Goal: Transaction & Acquisition: Purchase product/service

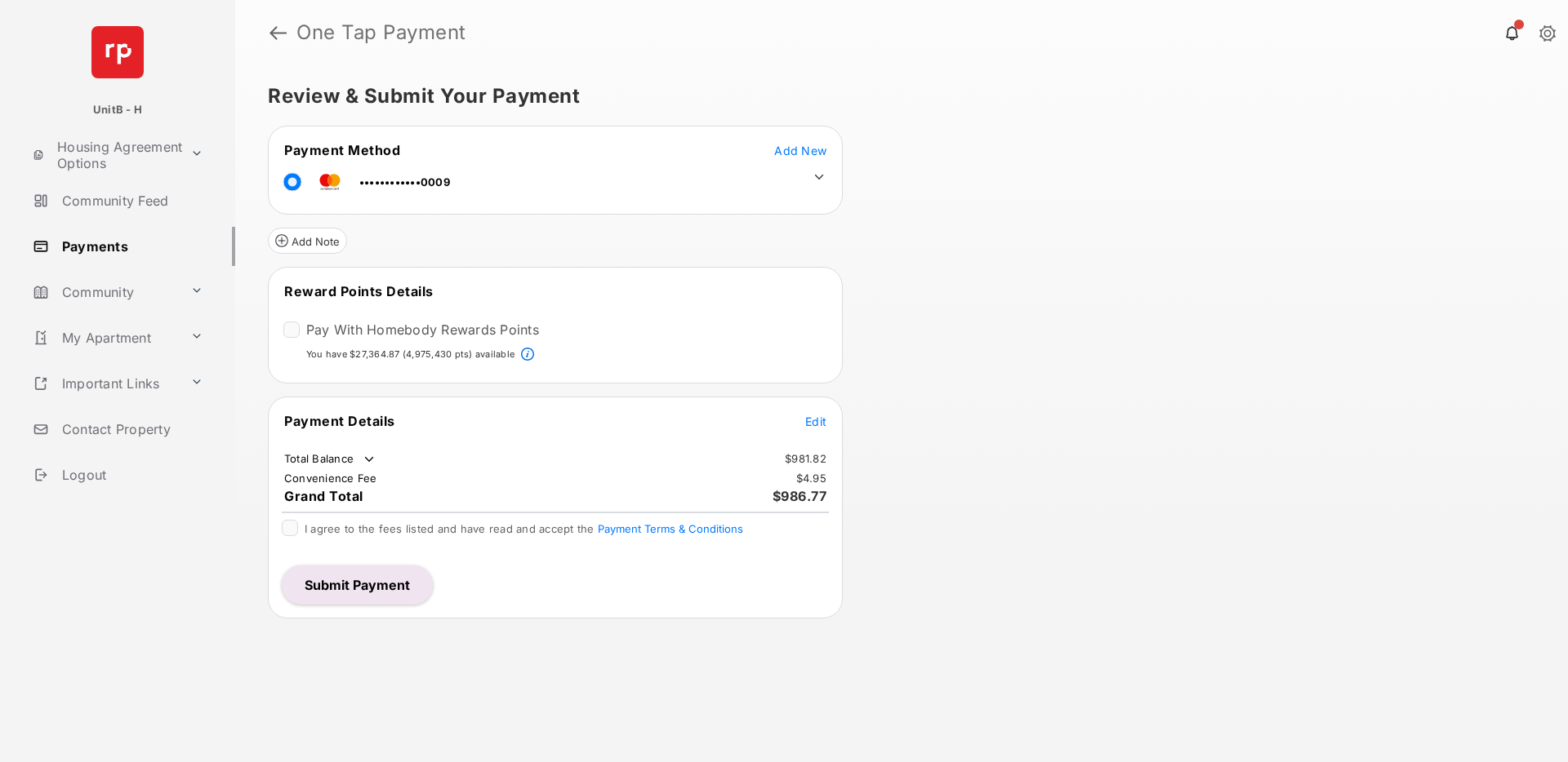
click at [815, 417] on span "Edit" at bounding box center [815, 421] width 21 height 14
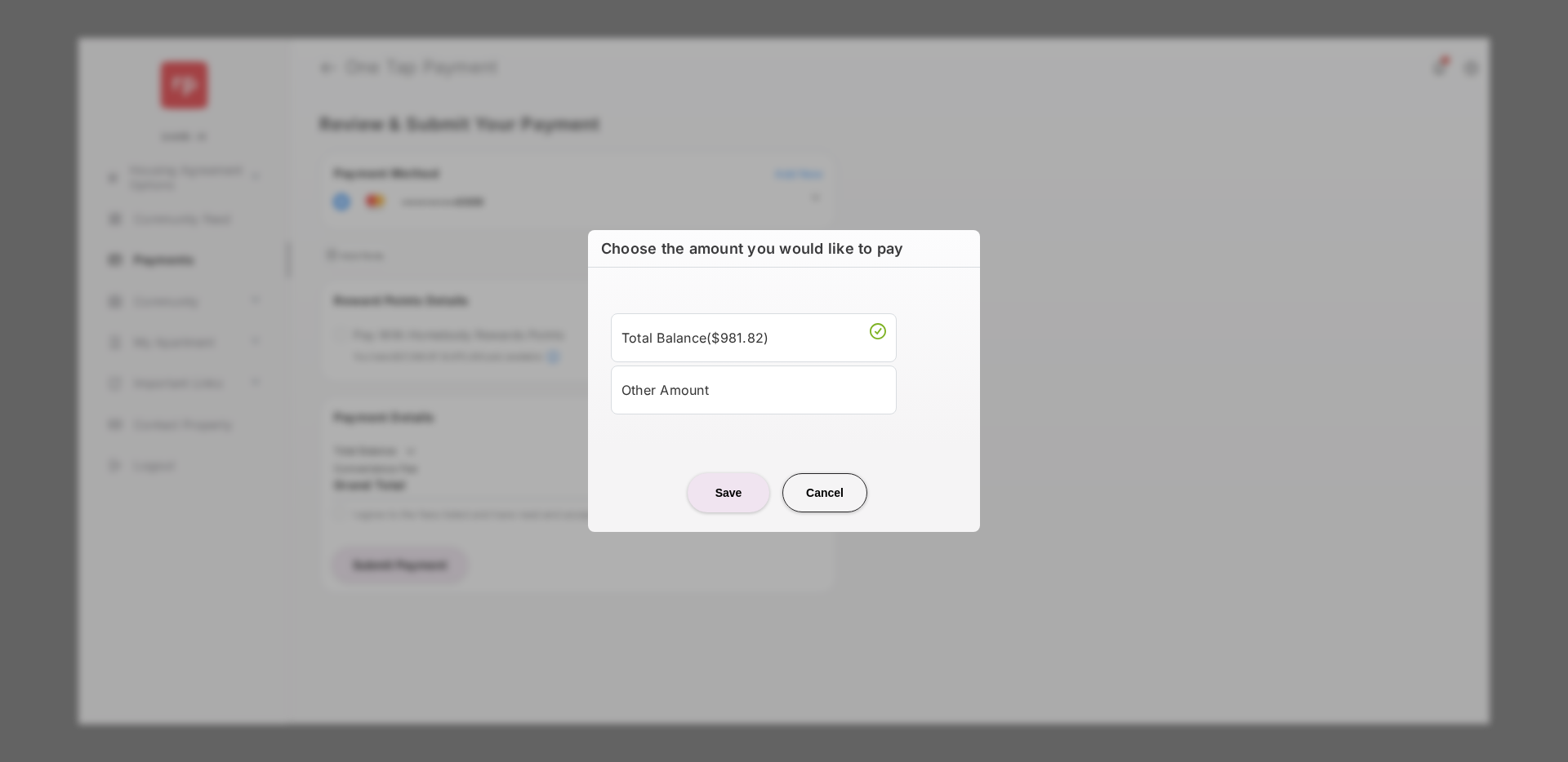
click at [718, 403] on div "Other Amount" at bounding box center [754, 391] width 264 height 28
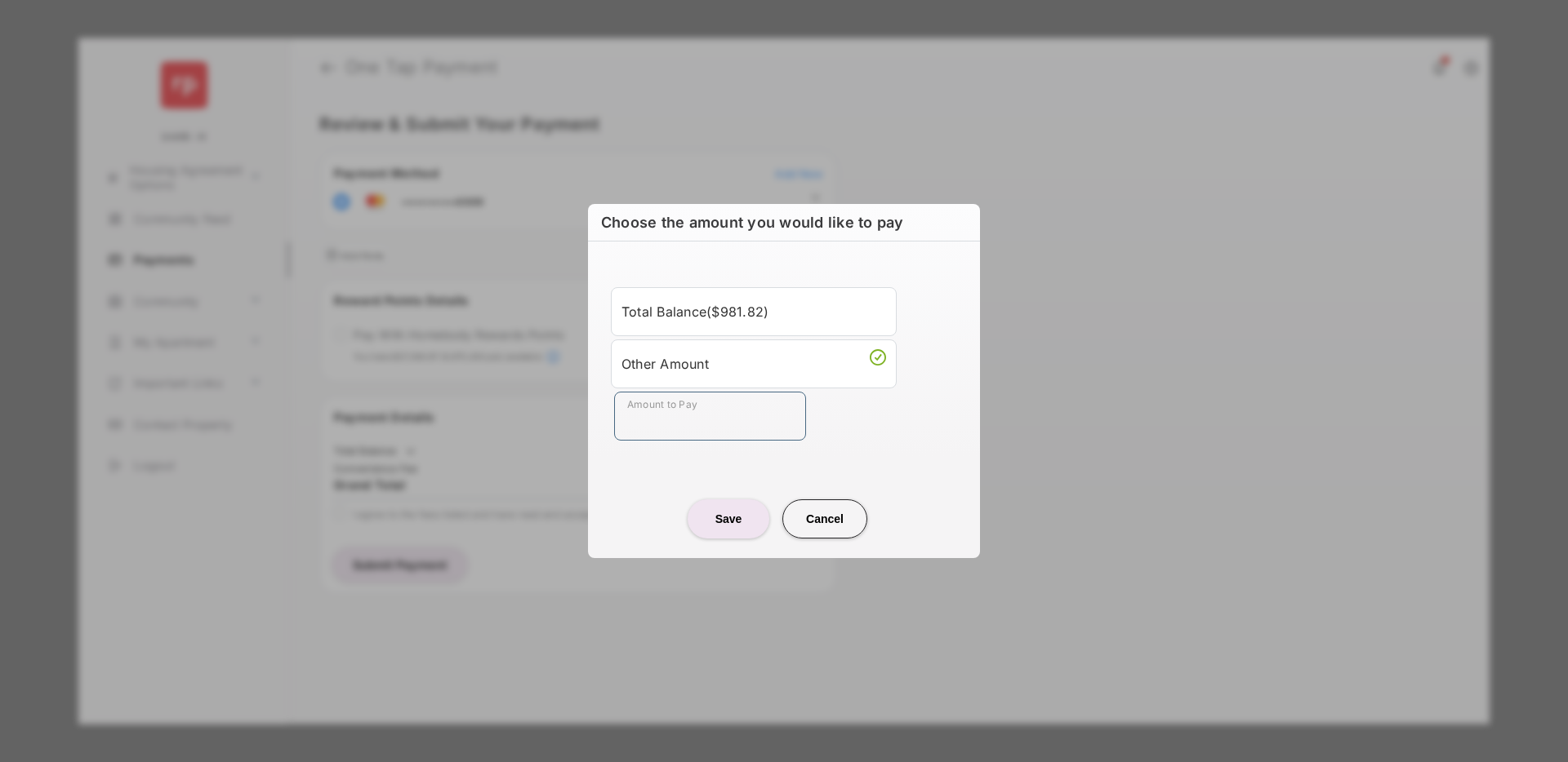
click at [668, 421] on input "Amount to Pay" at bounding box center [710, 416] width 192 height 49
type input "**"
click at [635, 507] on center "Save Cancel" at bounding box center [784, 512] width 353 height 52
click at [728, 509] on button "Save" at bounding box center [728, 519] width 82 height 40
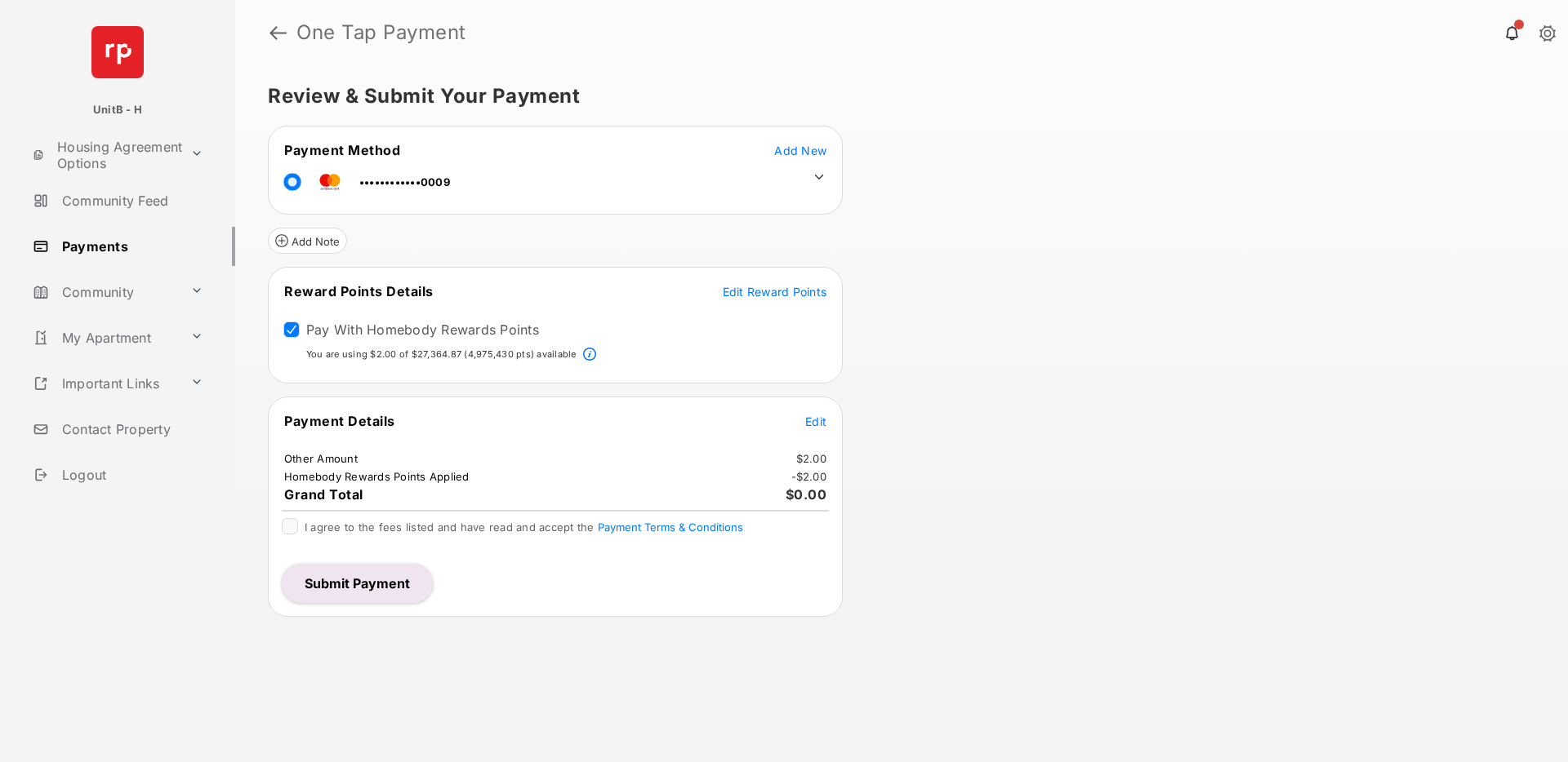
click at [755, 291] on span "Edit Reward Points" at bounding box center [775, 292] width 105 height 14
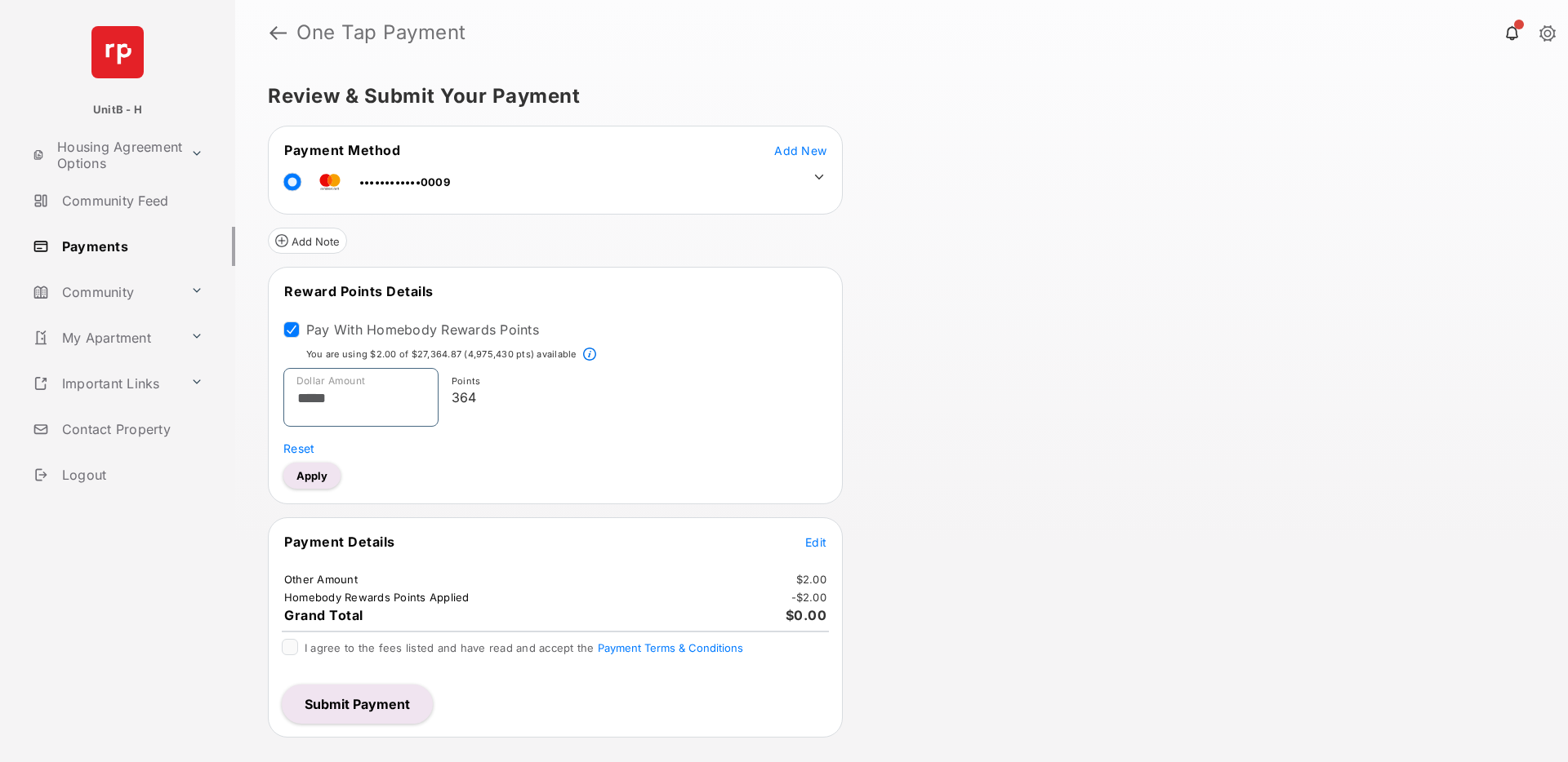
click at [347, 392] on input "*****" at bounding box center [361, 397] width 155 height 59
click at [313, 478] on button "Apply" at bounding box center [312, 476] width 57 height 26
type input "*****"
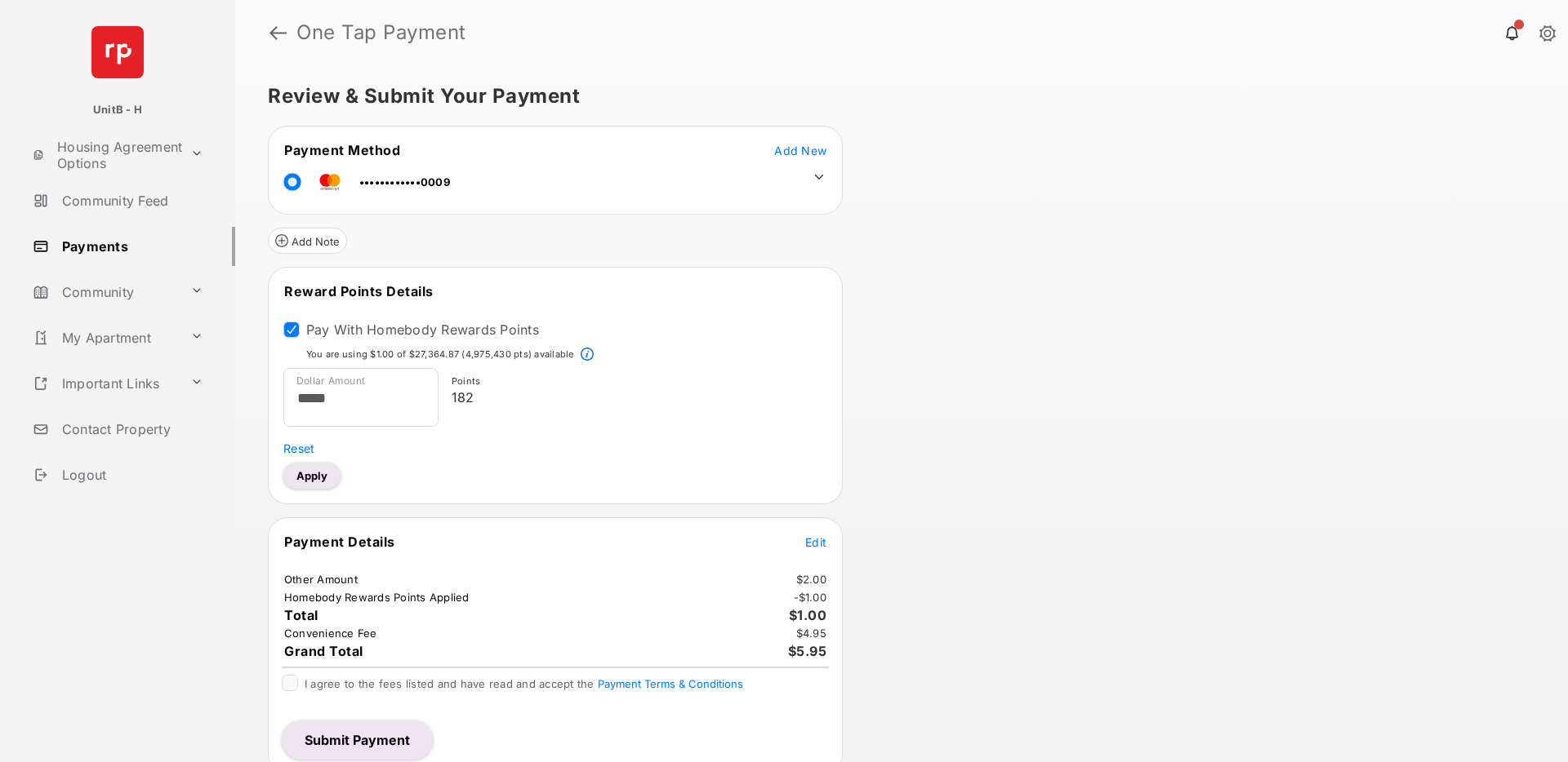
scroll to position [13, 0]
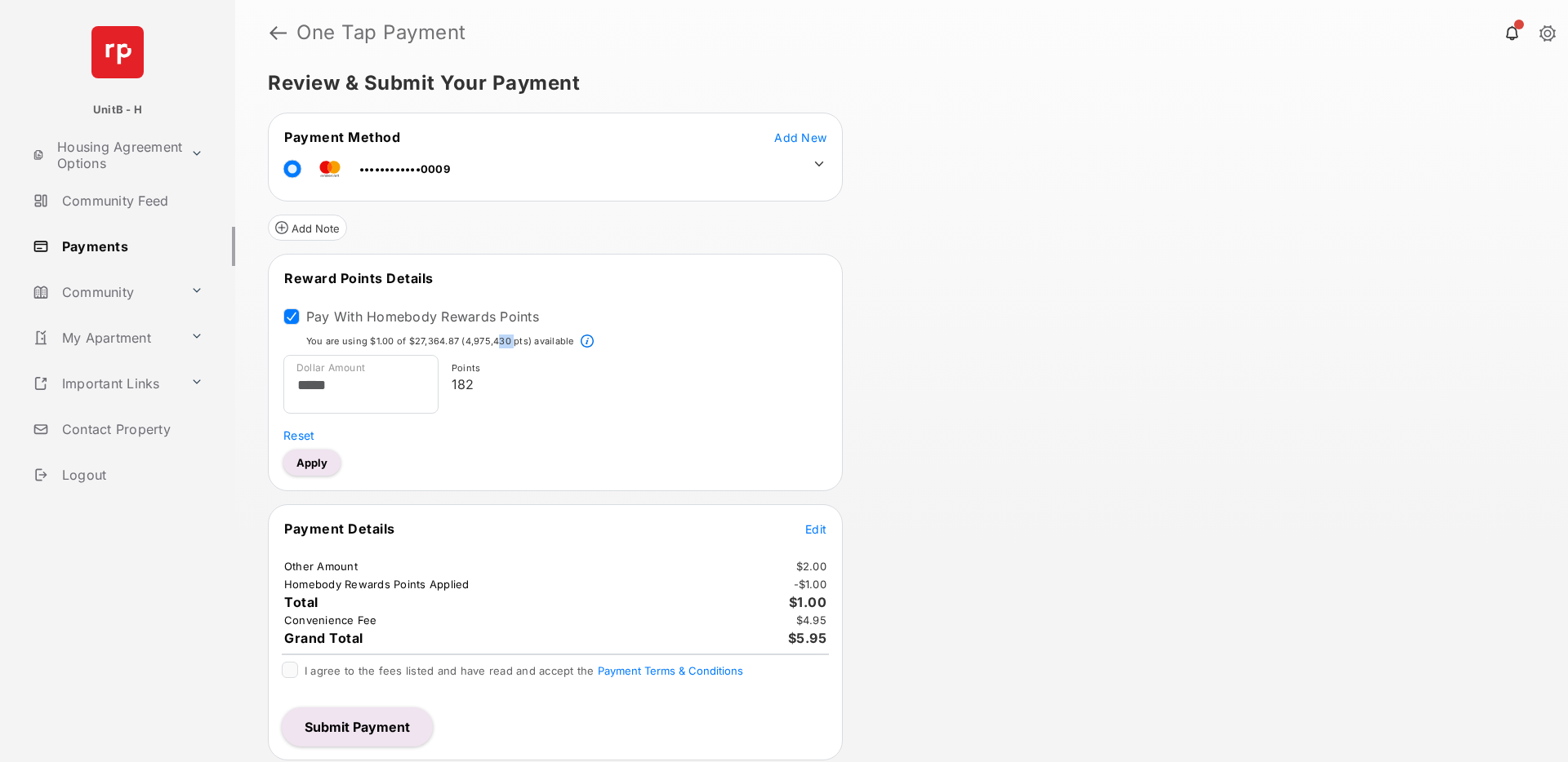
drag, startPoint x: 494, startPoint y: 341, endPoint x: 511, endPoint y: 338, distance: 17.3
click at [511, 338] on p "You are using $1.00 of $27,364.87 (4,975,430 pts) available" at bounding box center [440, 341] width 268 height 14
click at [499, 339] on p "You are using $1.00 of $27,364.87 (4,975,430 pts) available" at bounding box center [440, 341] width 268 height 14
drag, startPoint x: 466, startPoint y: 342, endPoint x: 509, endPoint y: 341, distance: 43.0
click at [509, 341] on p "You are using $1.00 of $27,364.87 (4,975,430 pts) available" at bounding box center [440, 341] width 268 height 14
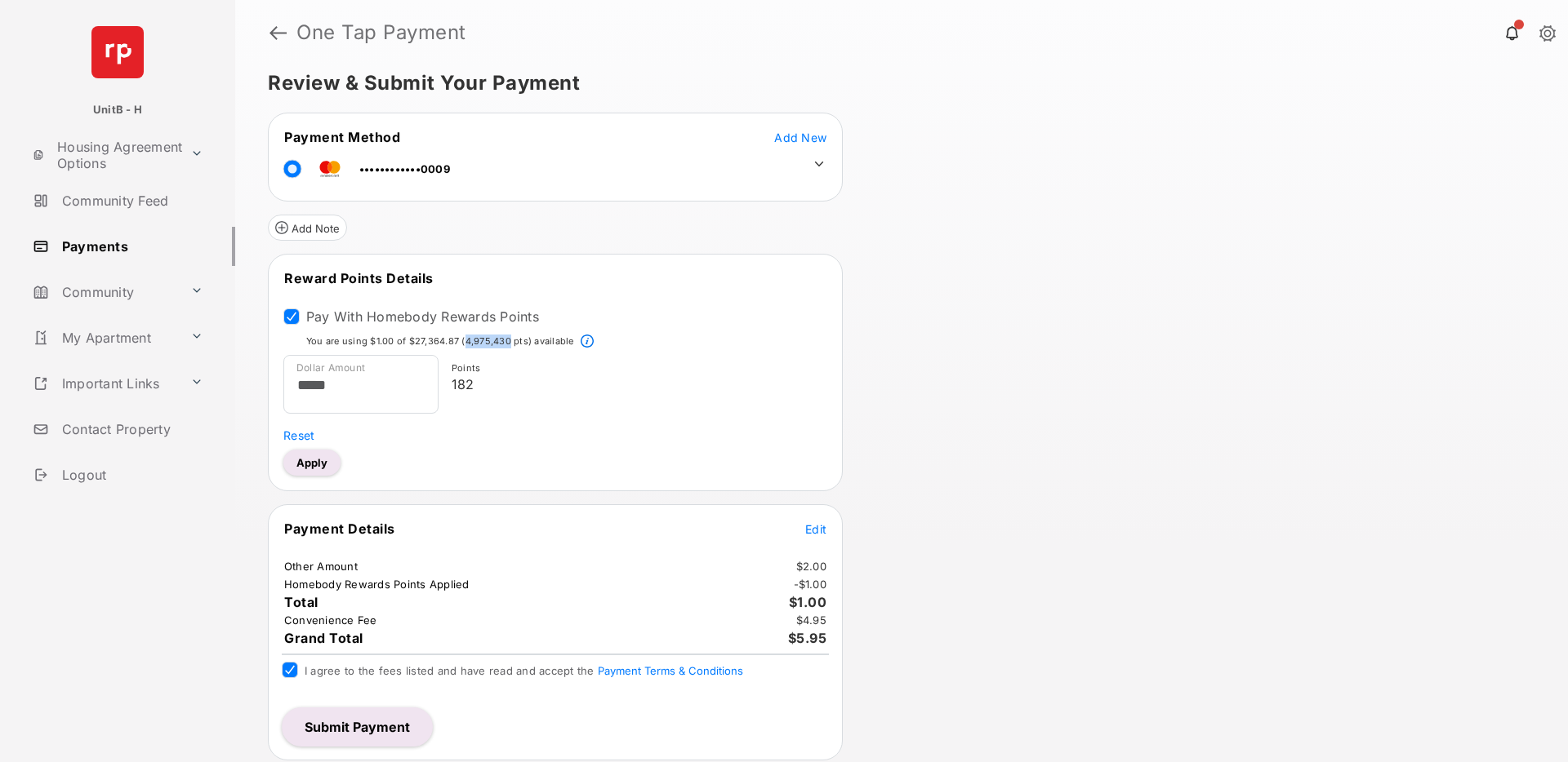
click at [355, 727] on button "Submit Payment" at bounding box center [357, 727] width 151 height 40
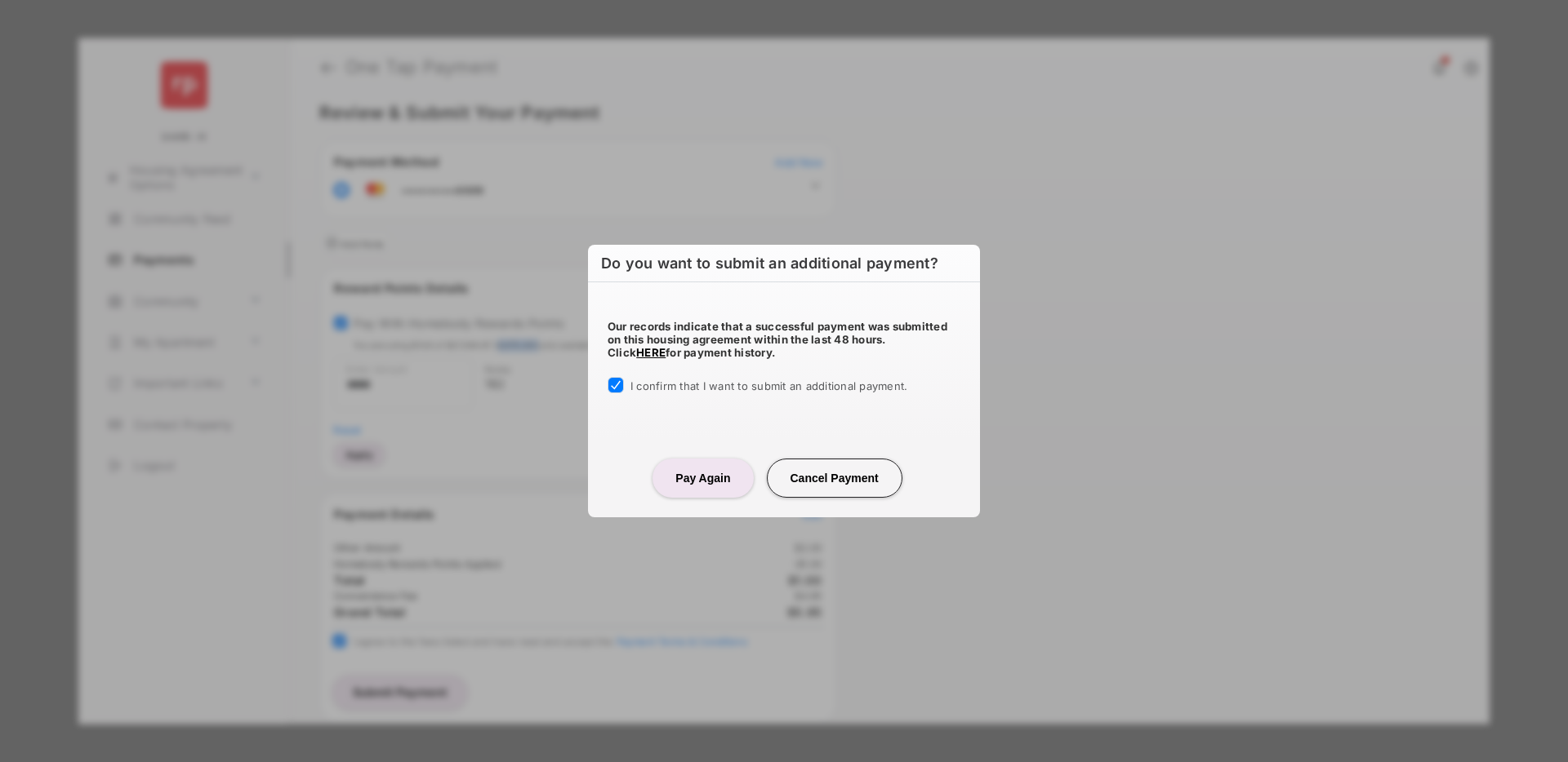
click at [696, 485] on button "Pay Again" at bounding box center [703, 478] width 100 height 40
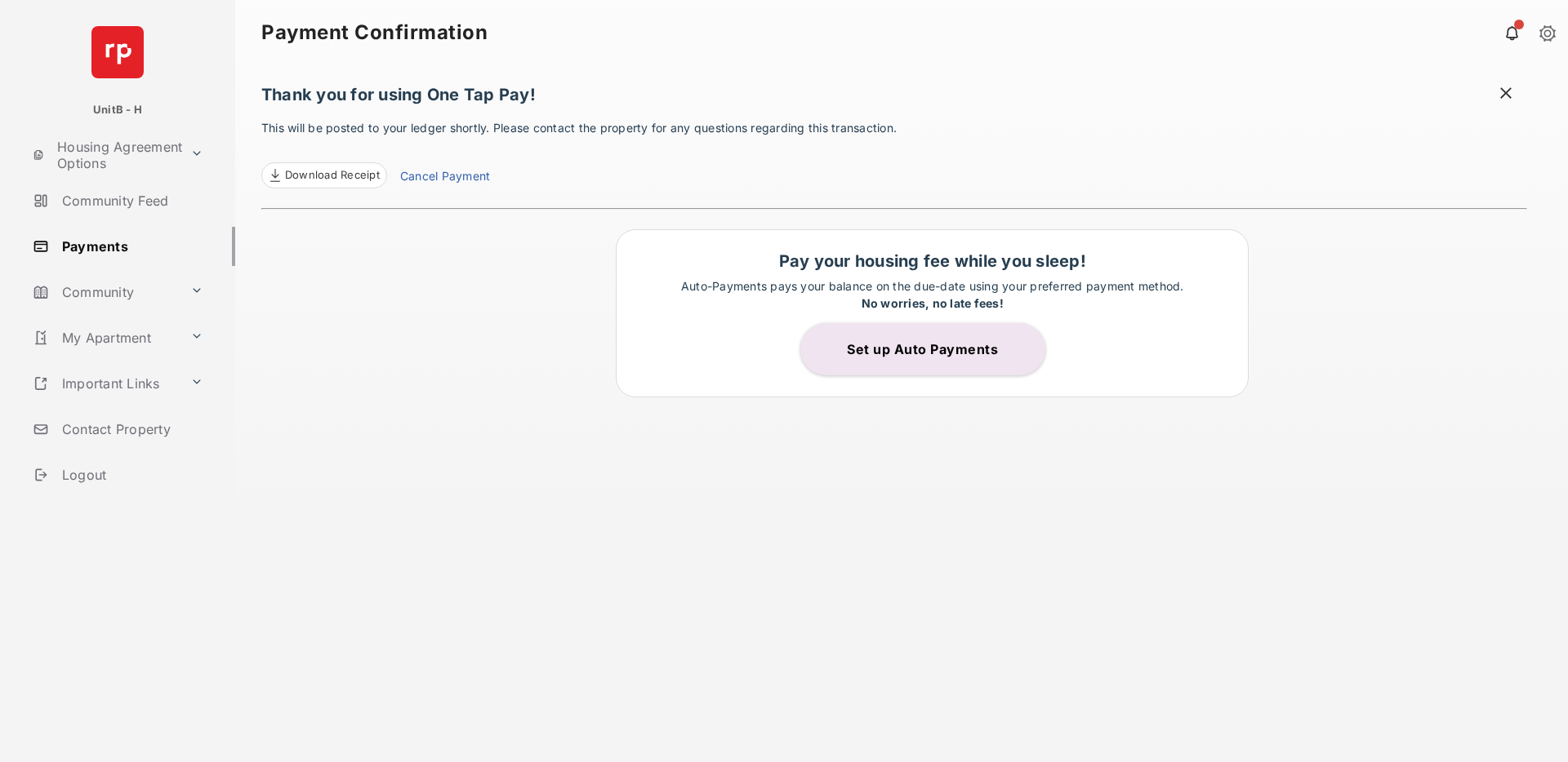
click at [445, 177] on link "Cancel Payment" at bounding box center [445, 178] width 90 height 21
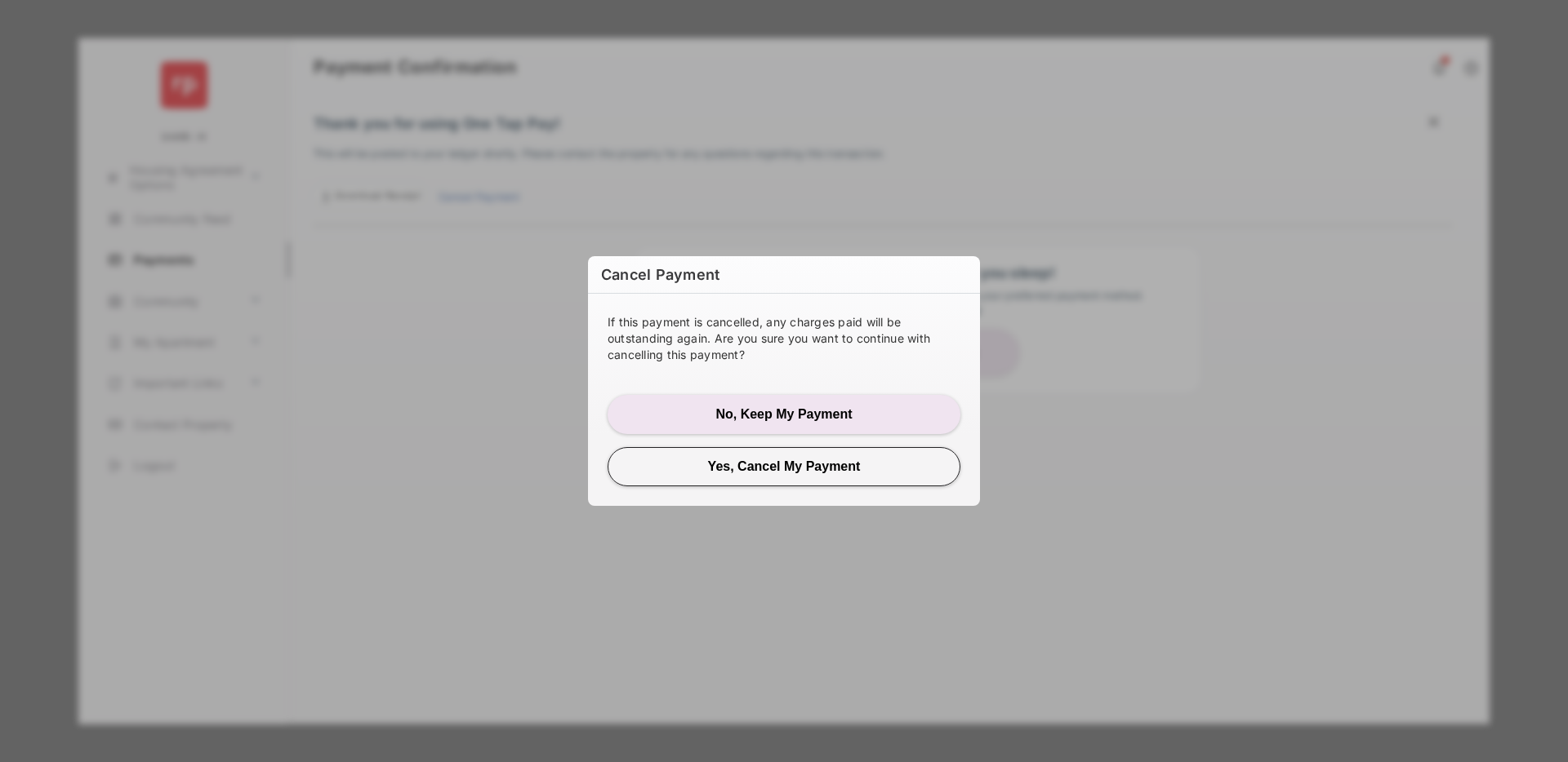
click at [754, 472] on button "Yes, Cancel My Payment" at bounding box center [784, 466] width 353 height 40
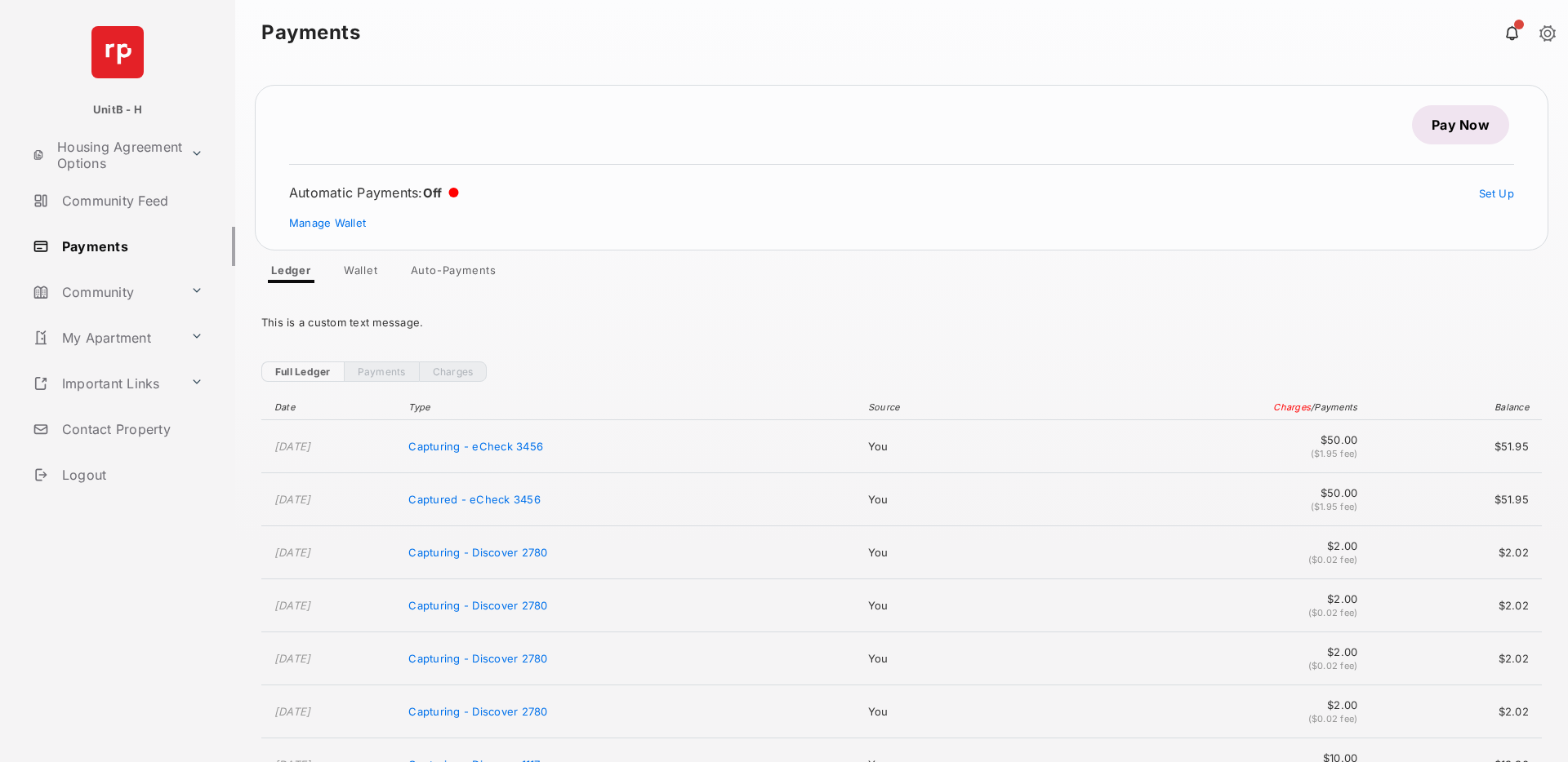
click at [1424, 129] on link "Pay Now" at bounding box center [1461, 125] width 97 height 40
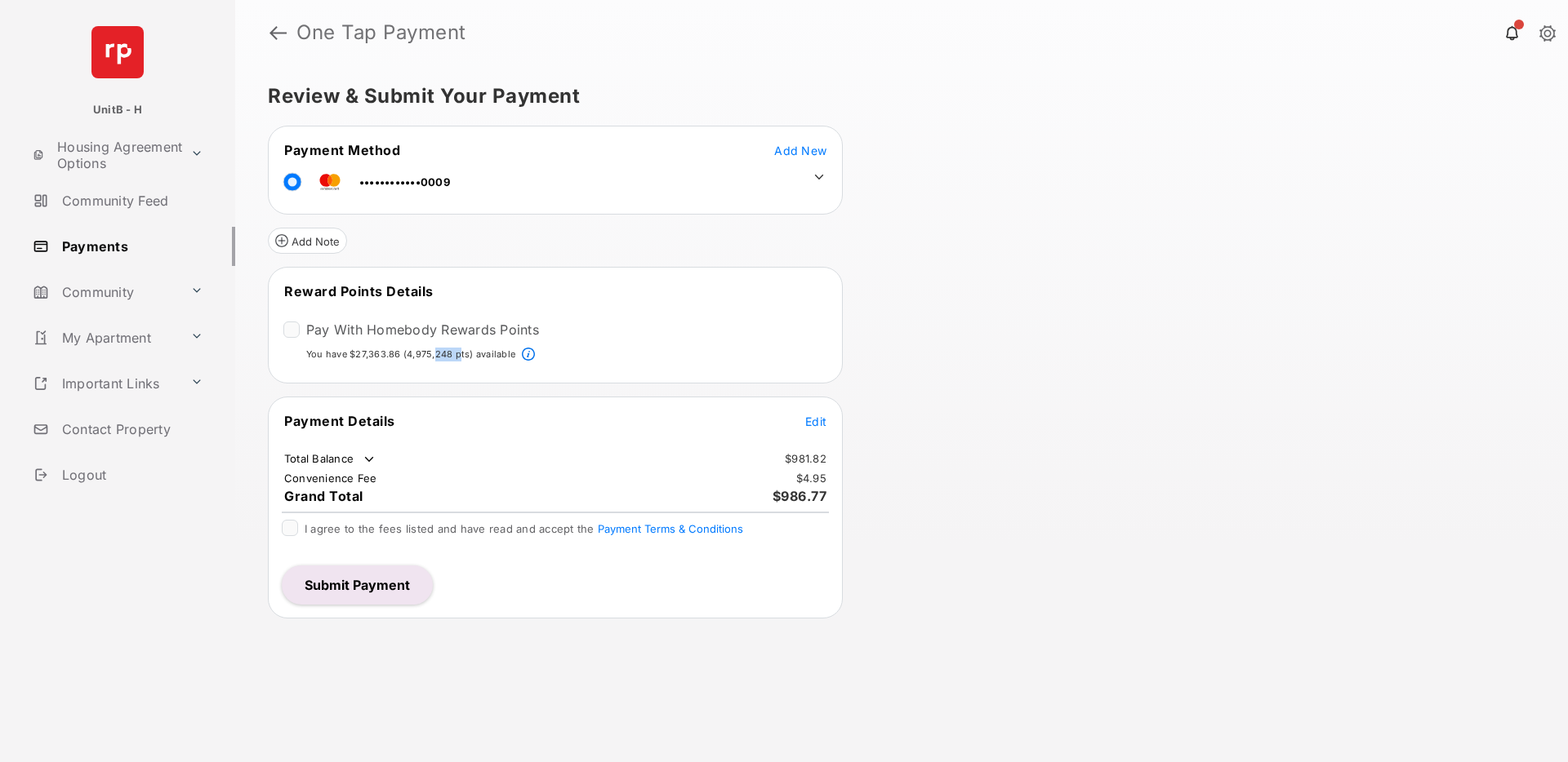
drag, startPoint x: 432, startPoint y: 355, endPoint x: 456, endPoint y: 353, distance: 24.1
click at [456, 353] on p "You have $27,363.86 (4,975,248 pts) available" at bounding box center [410, 355] width 209 height 14
click at [1029, 345] on div "Review & Submit Your Payment Payment Method Add New ••••••••••••0009 Add Note R…" at bounding box center [902, 414] width 1333 height 697
click at [85, 242] on link "Payments" at bounding box center [130, 246] width 209 height 40
drag, startPoint x: 433, startPoint y: 352, endPoint x: 463, endPoint y: 352, distance: 30.0
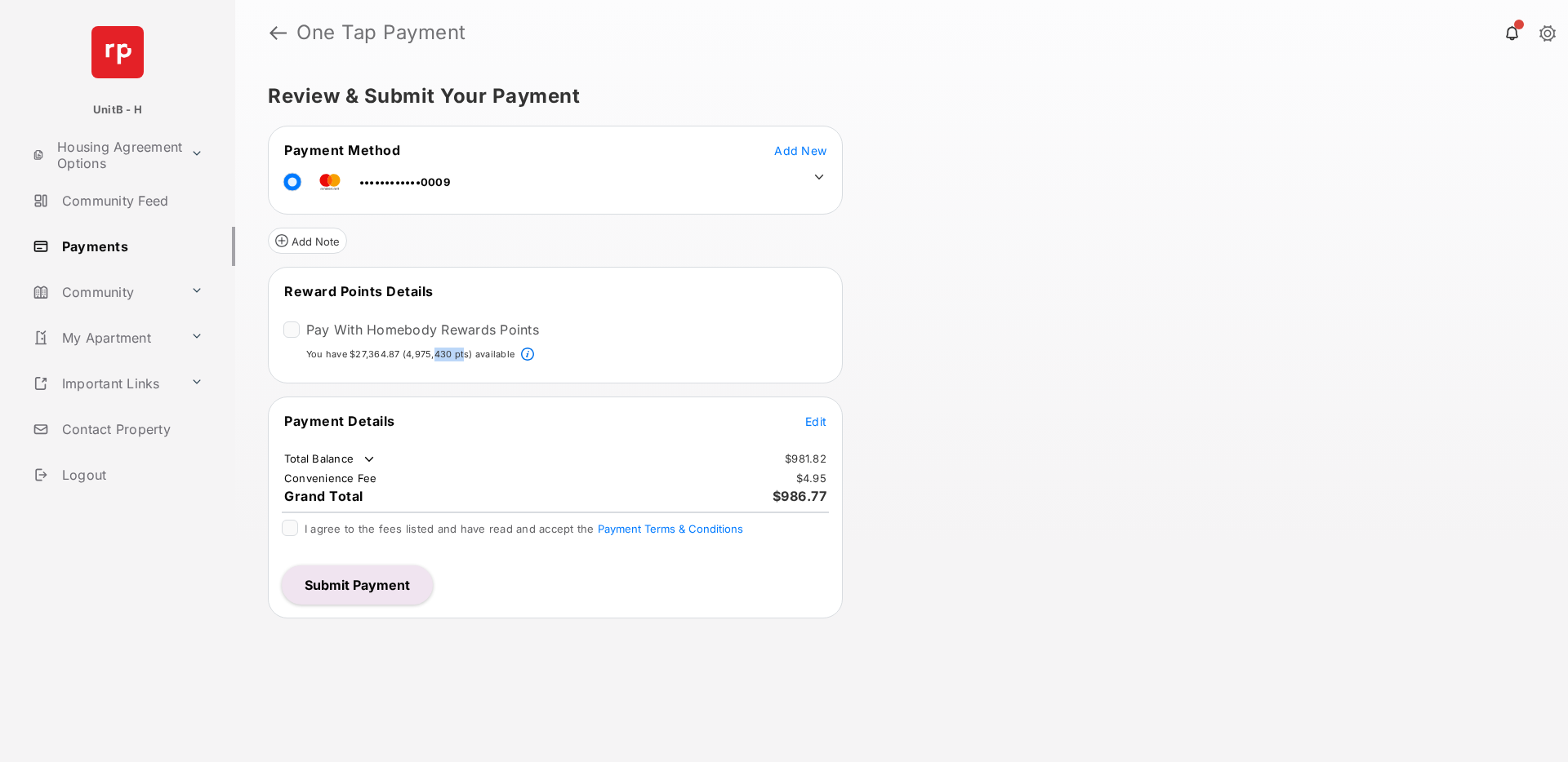
click at [463, 352] on p "You have $27,364.87 (4,975,430 pts) available" at bounding box center [410, 355] width 208 height 14
click at [437, 348] on p "You have $27,364.87 (4,975,430 pts) available" at bounding box center [410, 355] width 208 height 14
click at [793, 314] on tr "Reward Points Details" at bounding box center [555, 301] width 570 height 38
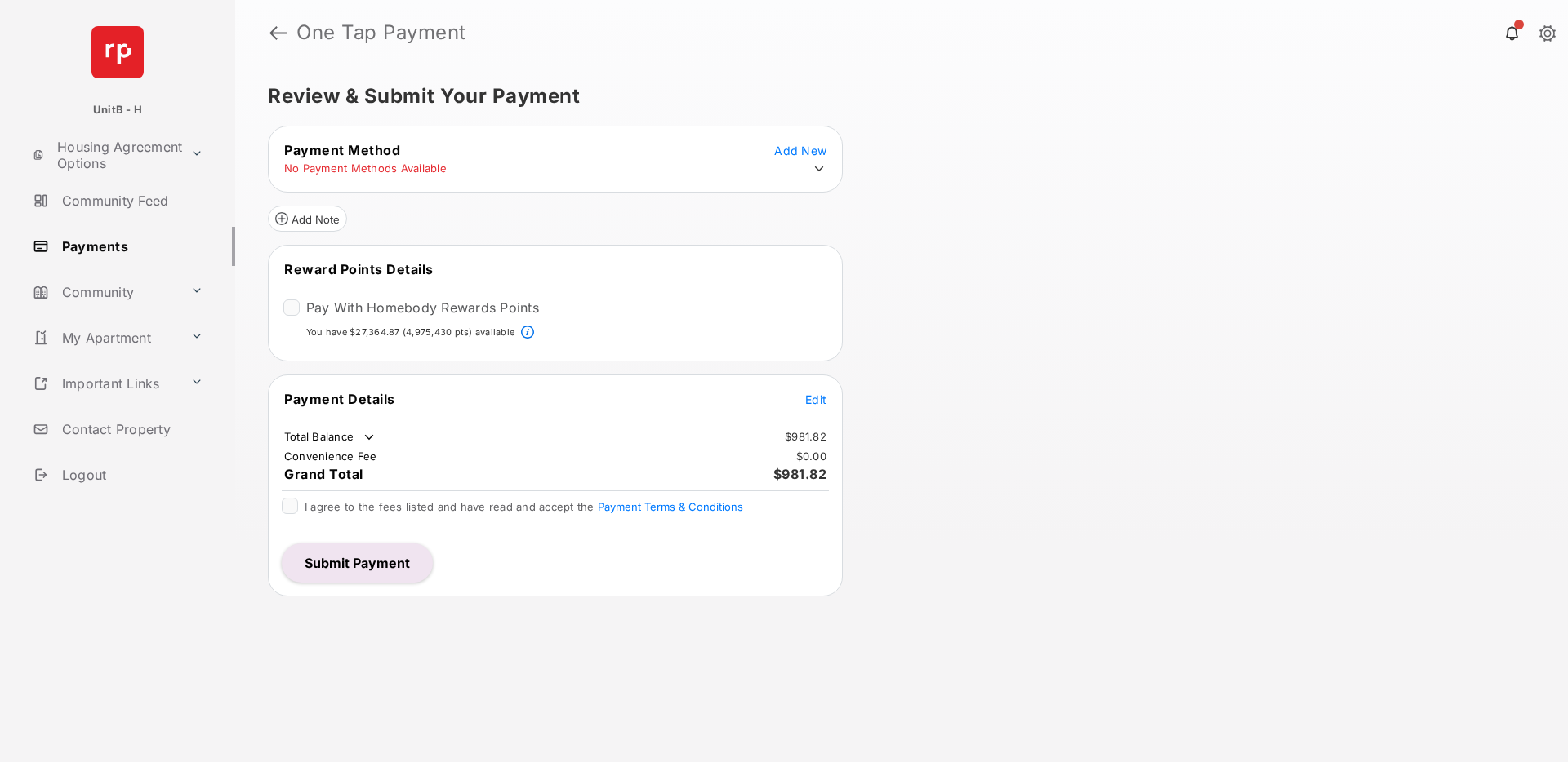
click at [816, 165] on icon at bounding box center [819, 169] width 15 height 15
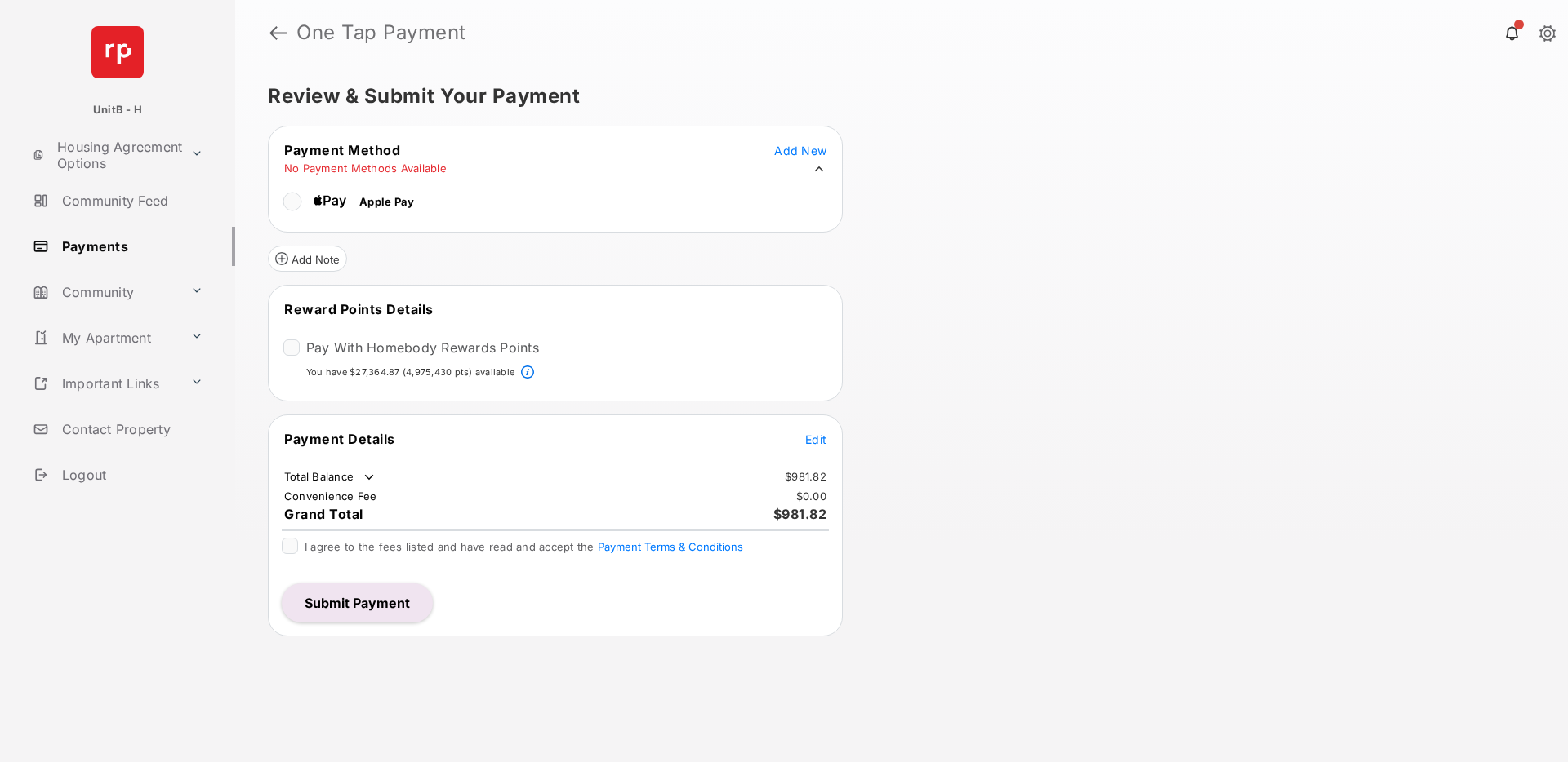
click at [832, 169] on tr "No Payment Methods Available" at bounding box center [555, 169] width 570 height 17
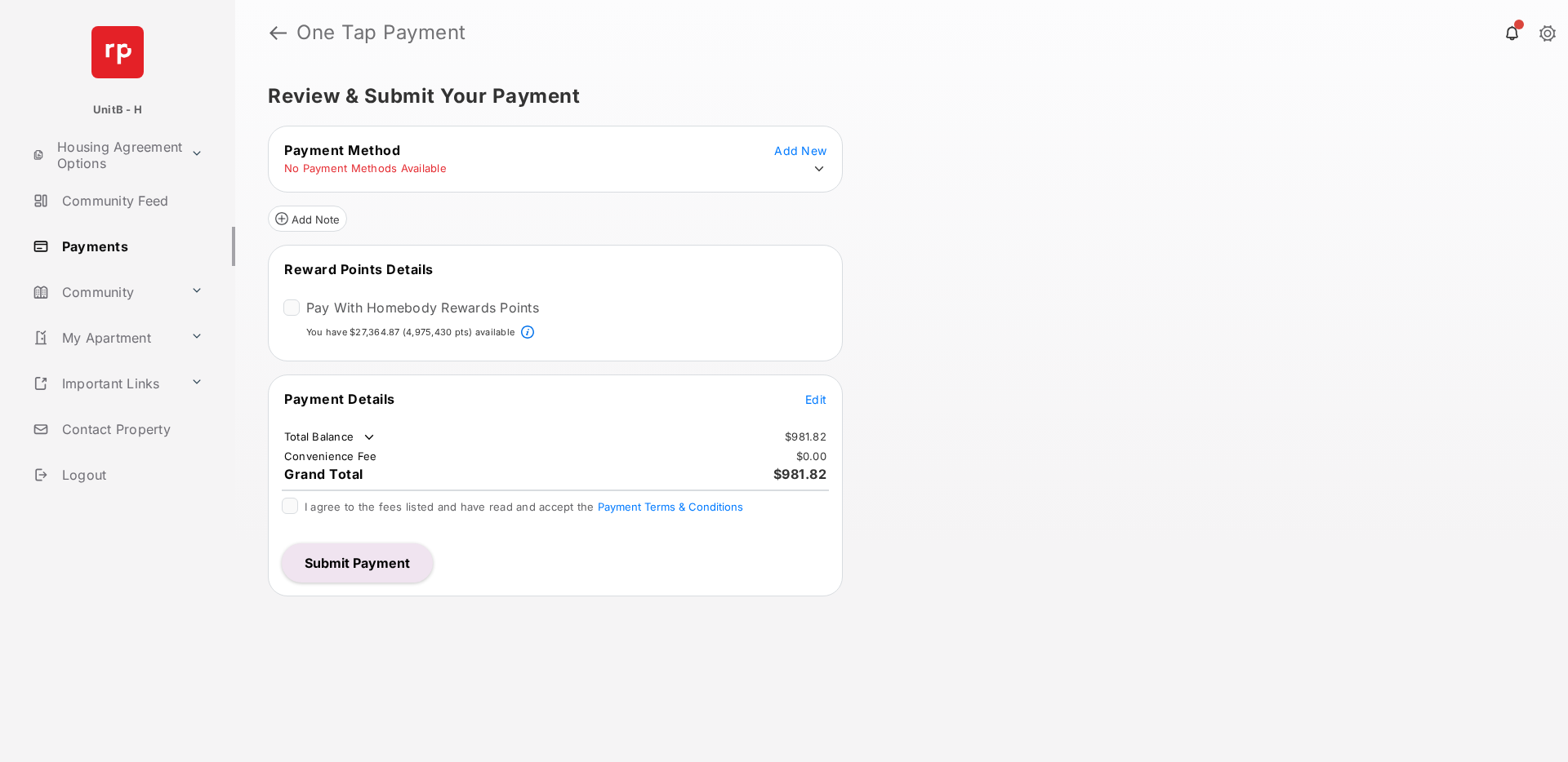
click at [818, 169] on icon at bounding box center [820, 169] width 9 height 5
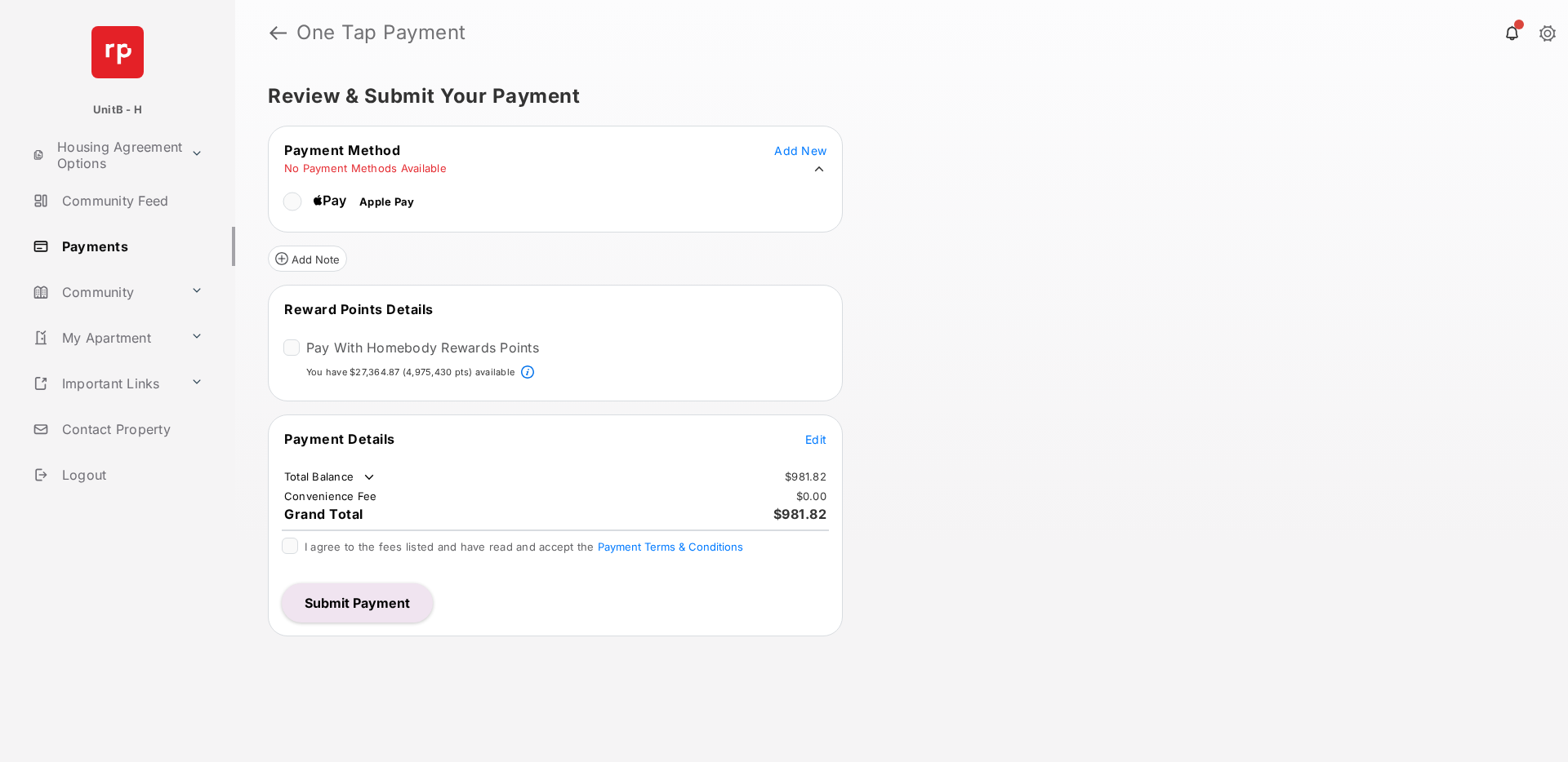
click at [818, 169] on icon at bounding box center [819, 169] width 15 height 15
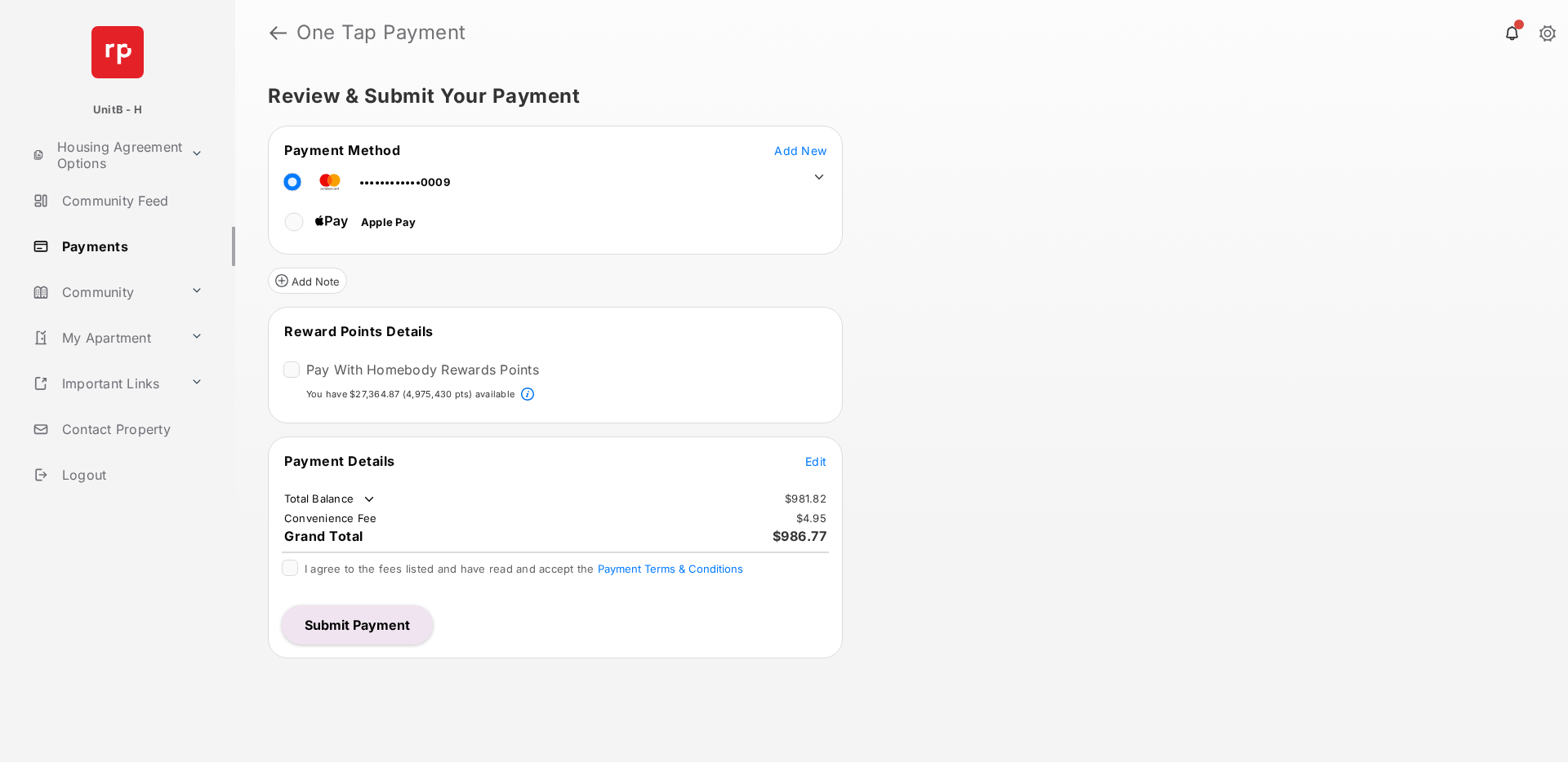
click at [811, 462] on span "Edit" at bounding box center [815, 462] width 21 height 14
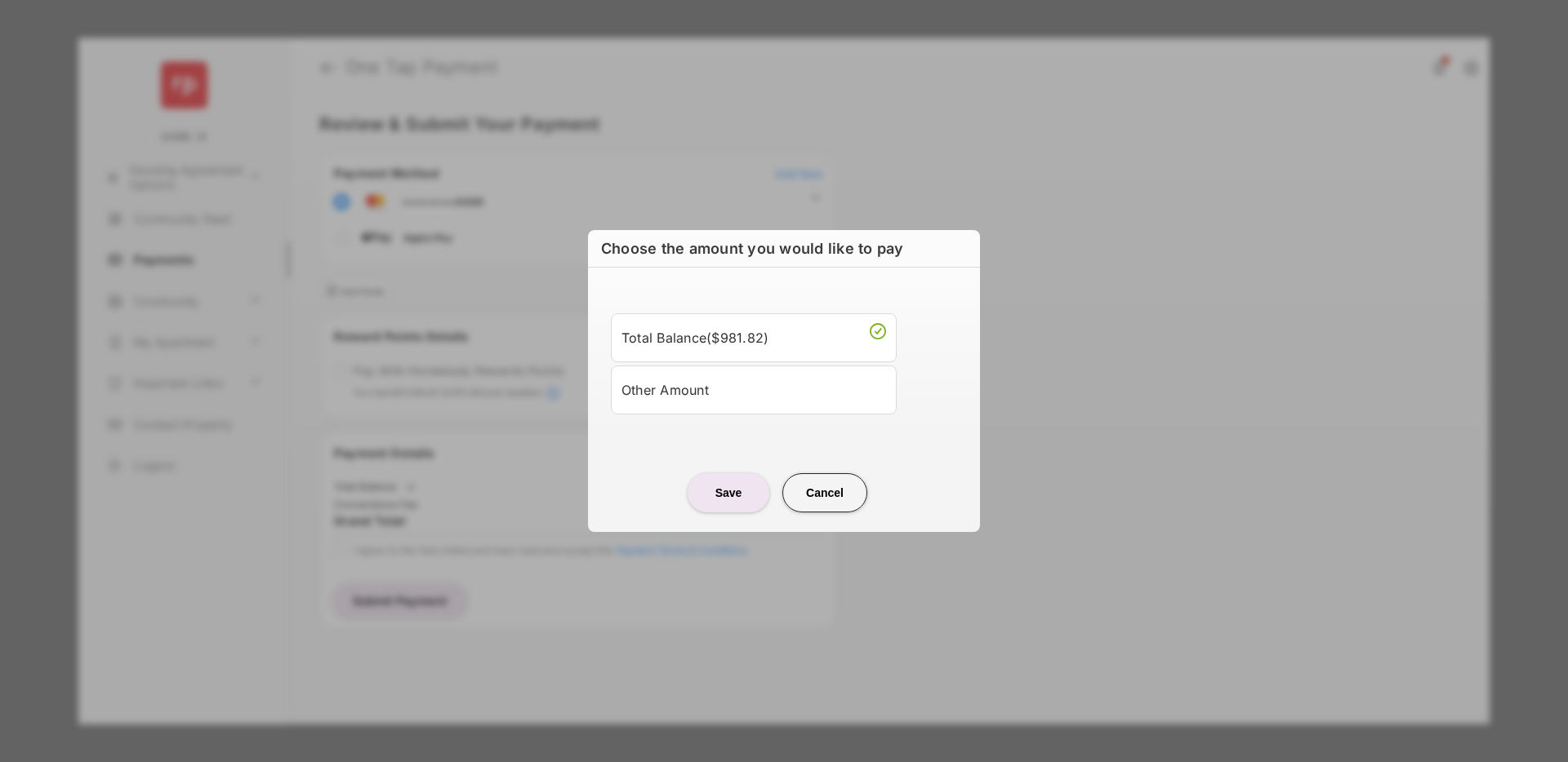
click at [689, 388] on div "Other Amount" at bounding box center [754, 391] width 264 height 28
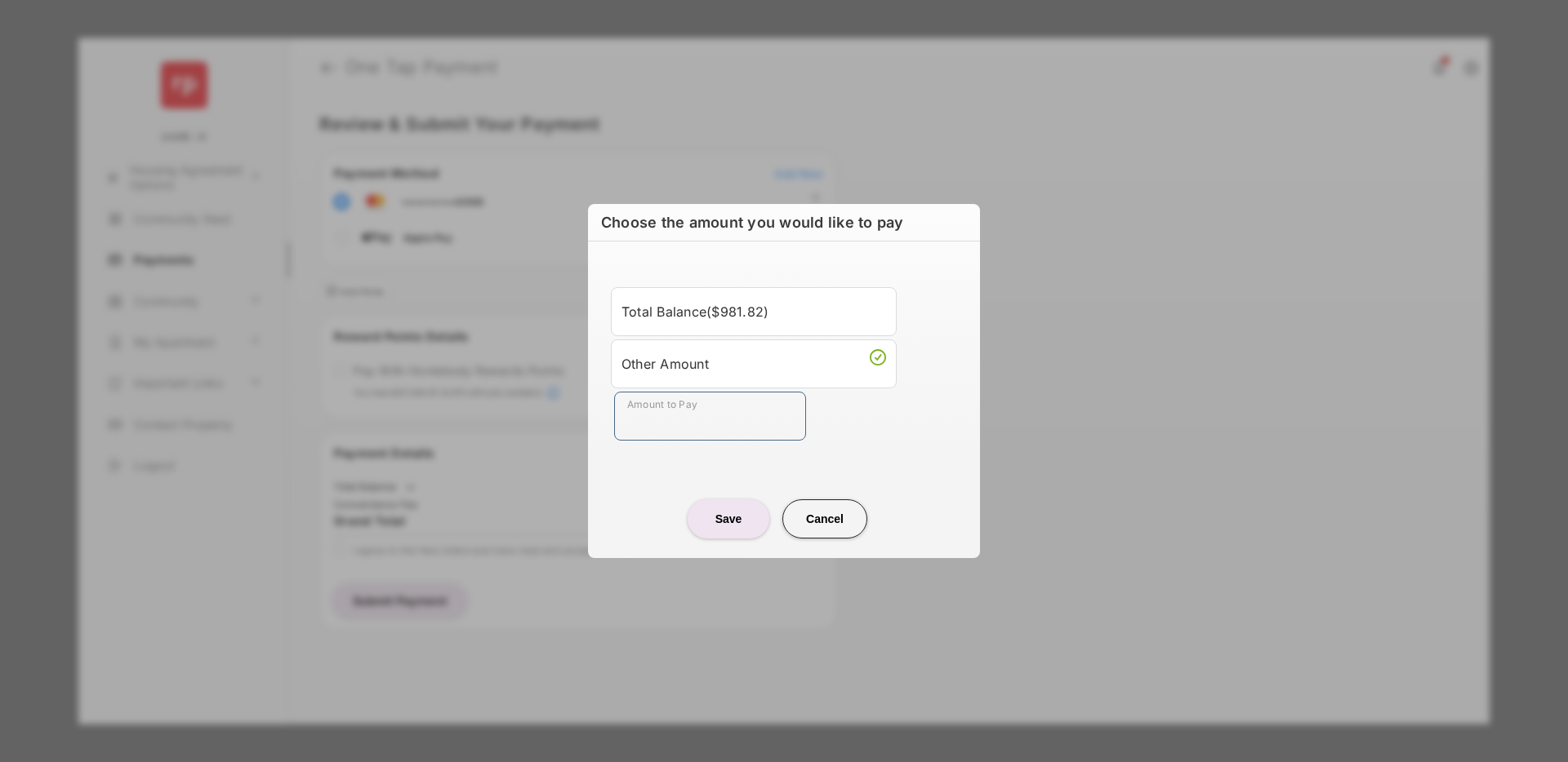
click at [669, 425] on input "Amount to Pay" at bounding box center [710, 416] width 192 height 49
type input "**"
click at [624, 498] on center "Save Cancel" at bounding box center [784, 512] width 353 height 52
click at [713, 518] on button "Save" at bounding box center [728, 519] width 82 height 40
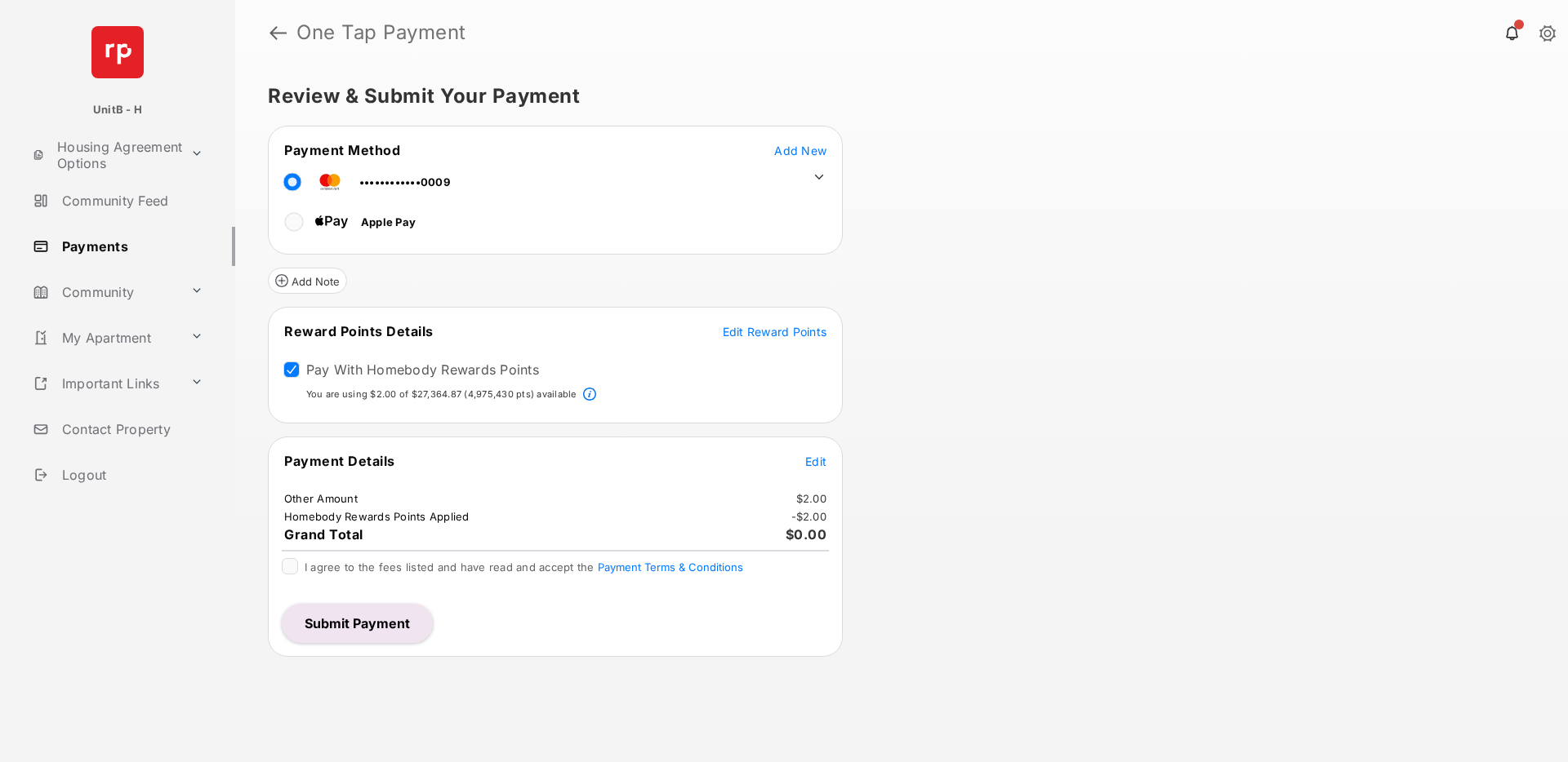
click at [749, 333] on span "Edit Reward Points" at bounding box center [775, 332] width 105 height 14
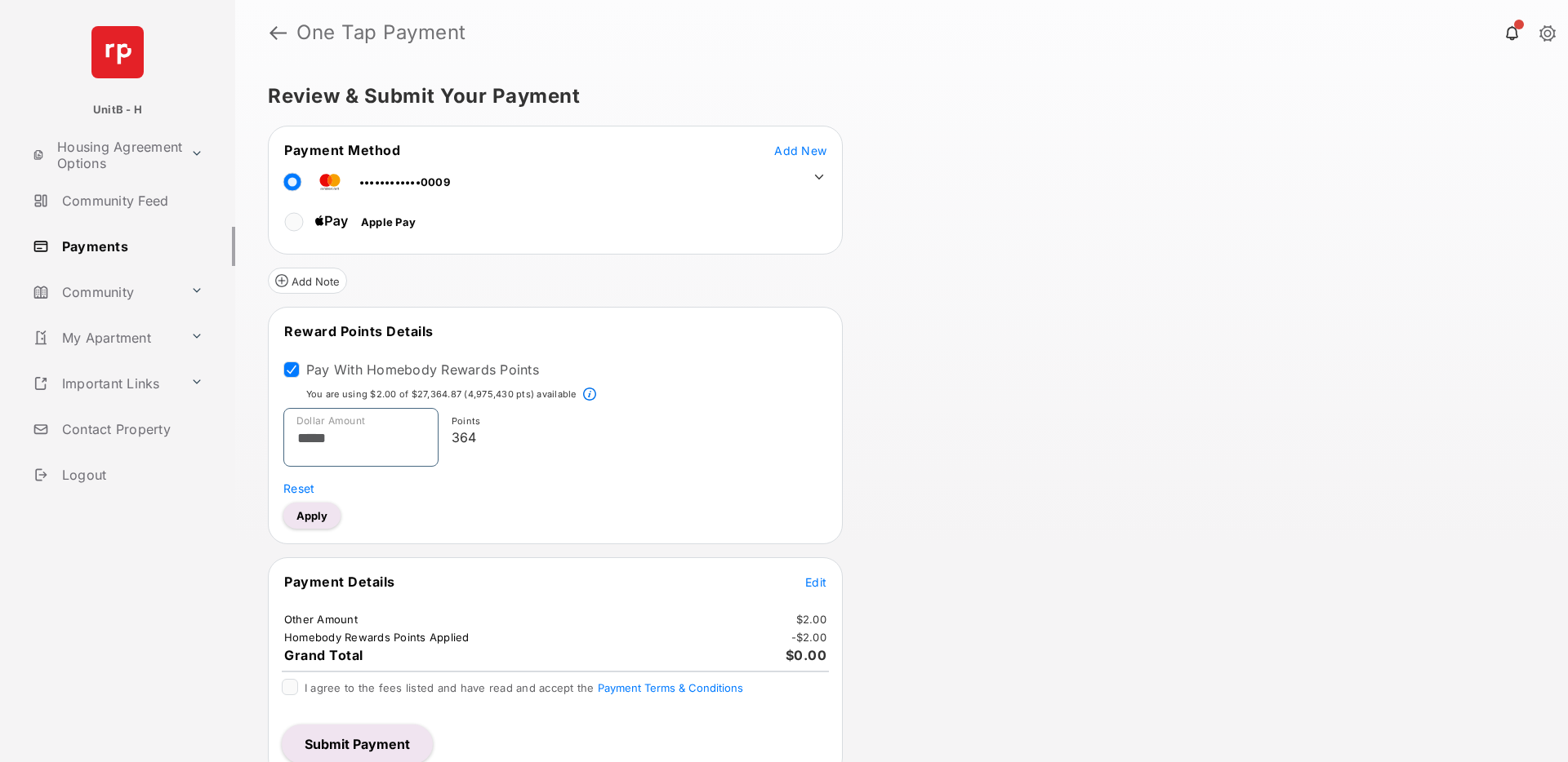
drag, startPoint x: 355, startPoint y: 430, endPoint x: 271, endPoint y: 431, distance: 84.0
click at [271, 431] on tbody "Reward Points Details Pay With Homebody Rewards Points You are using $2.00 of $…" at bounding box center [555, 425] width 570 height 207
click at [329, 429] on input "*****" at bounding box center [361, 437] width 155 height 59
click at [614, 464] on div "Points 182" at bounding box center [629, 441] width 382 height 65
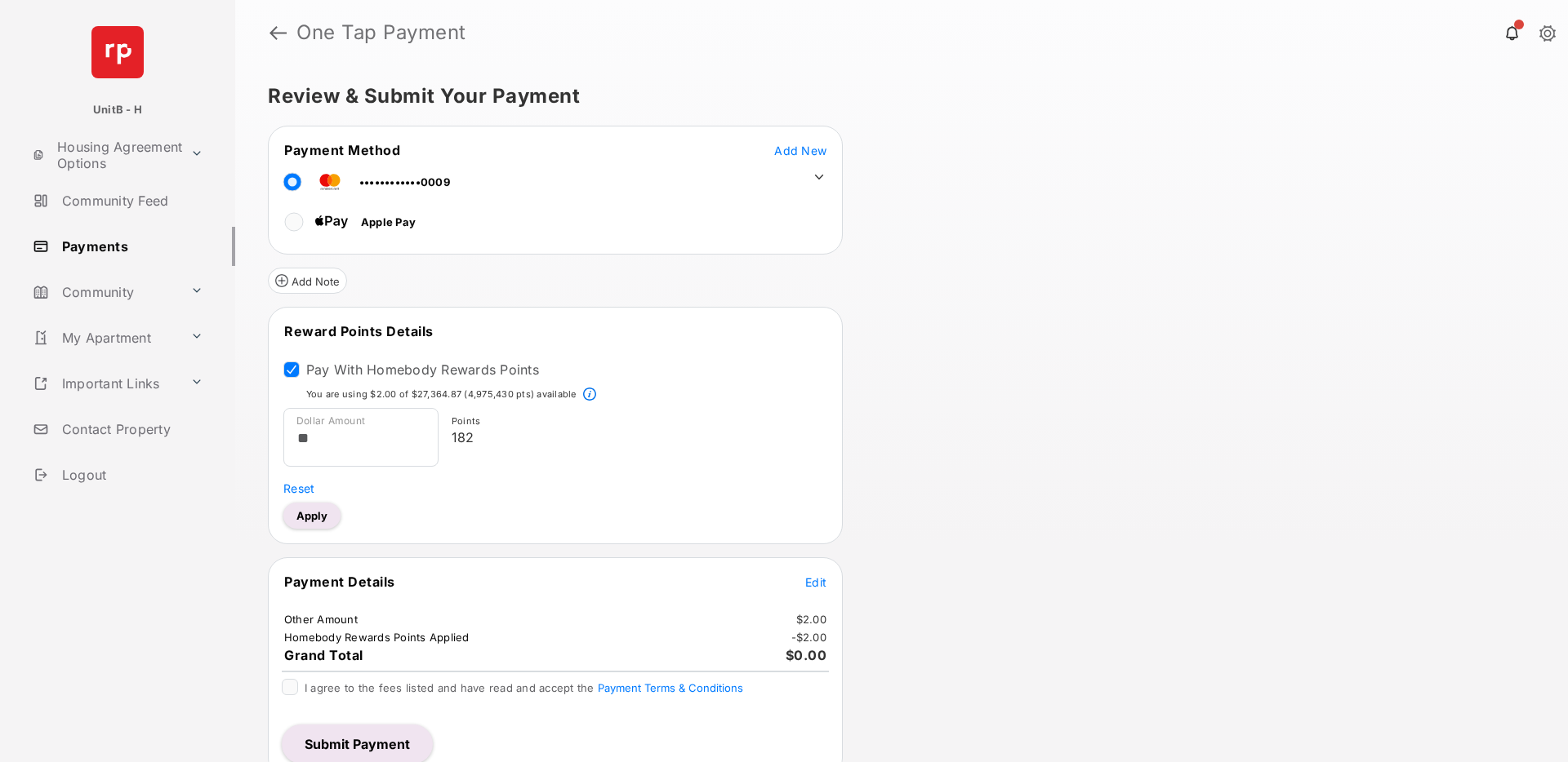
click at [323, 514] on button "Apply" at bounding box center [312, 516] width 57 height 26
type input "*****"
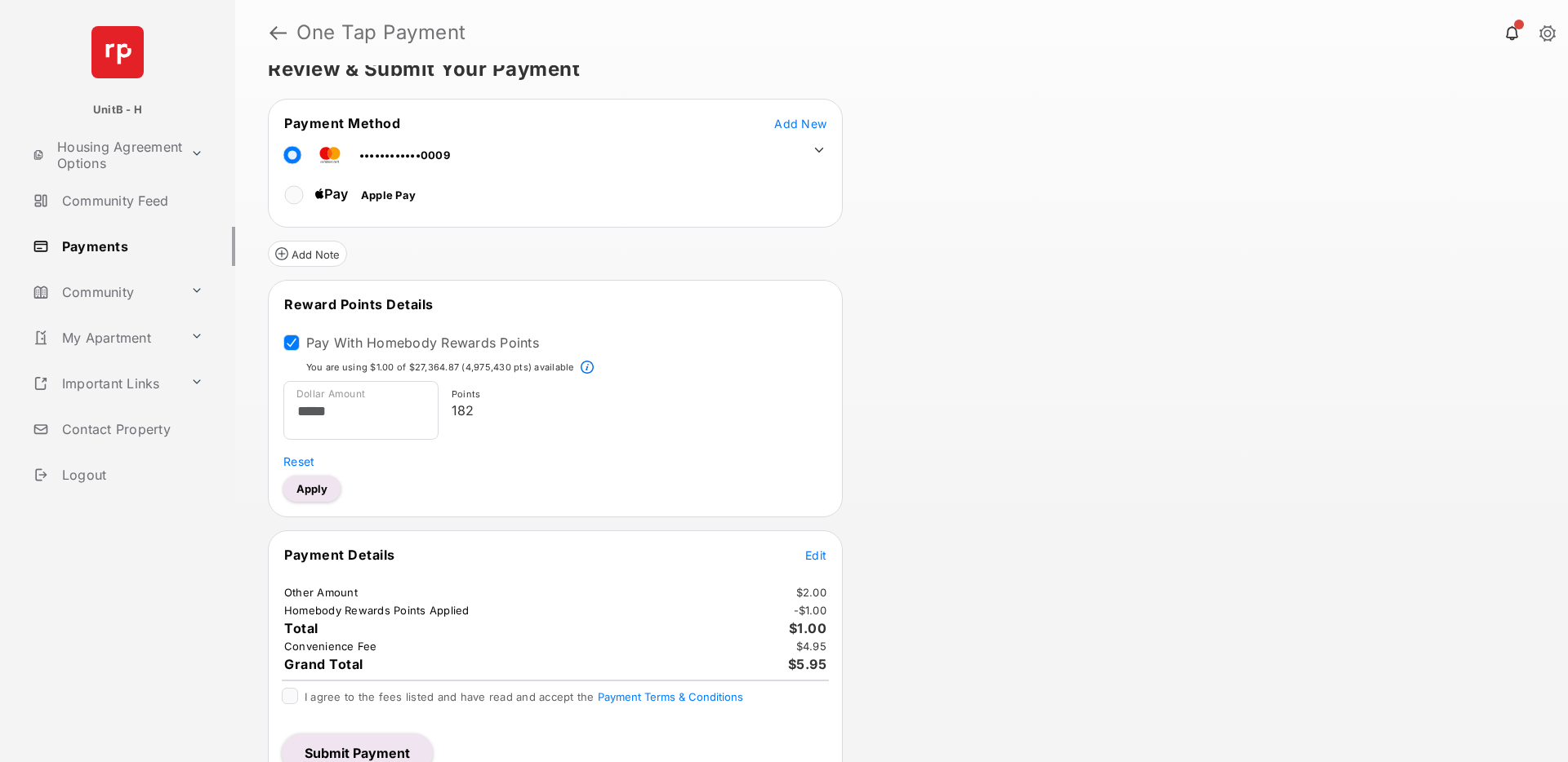
scroll to position [53, 0]
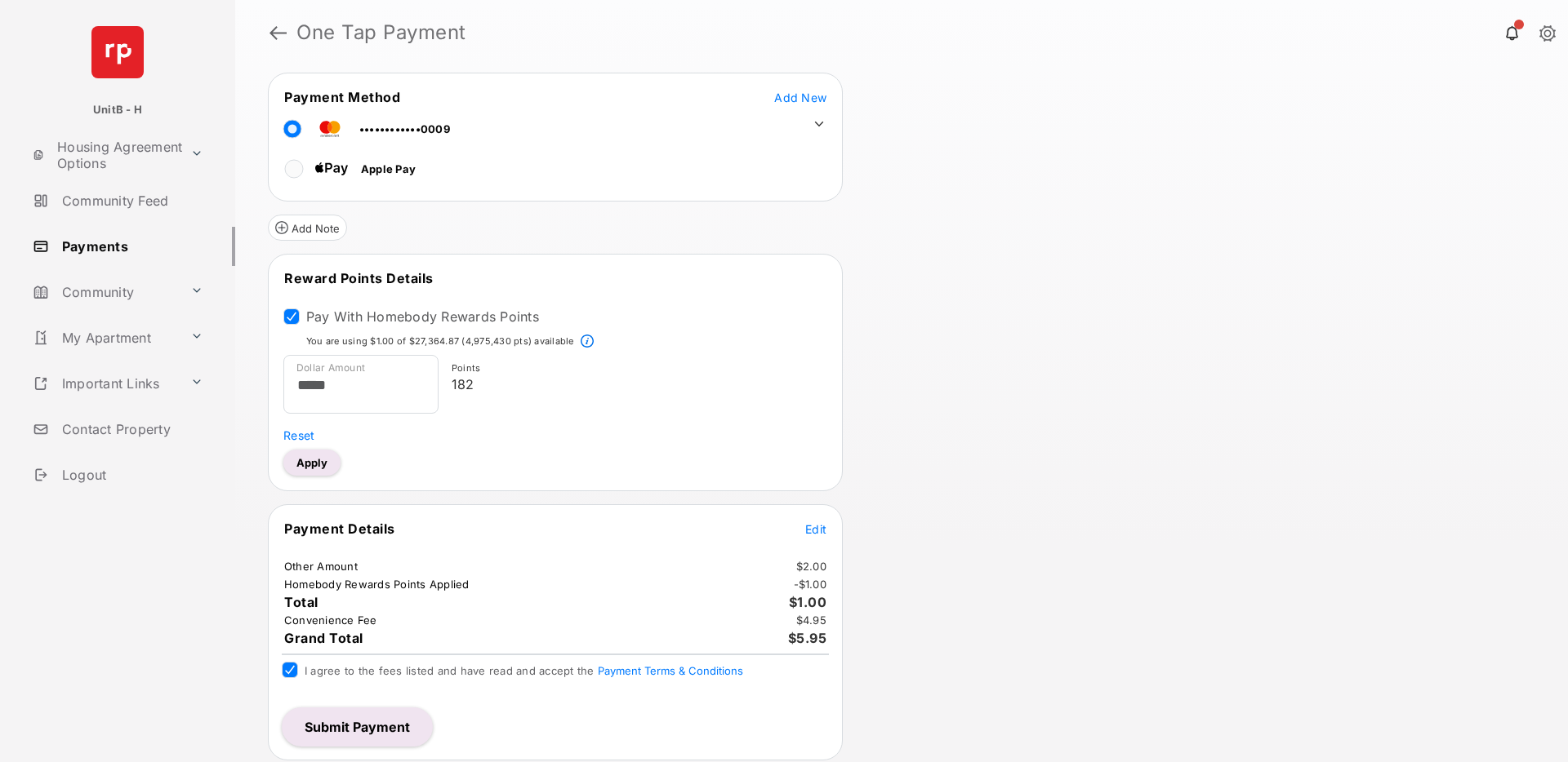
click at [334, 726] on button "Submit Payment" at bounding box center [357, 727] width 151 height 40
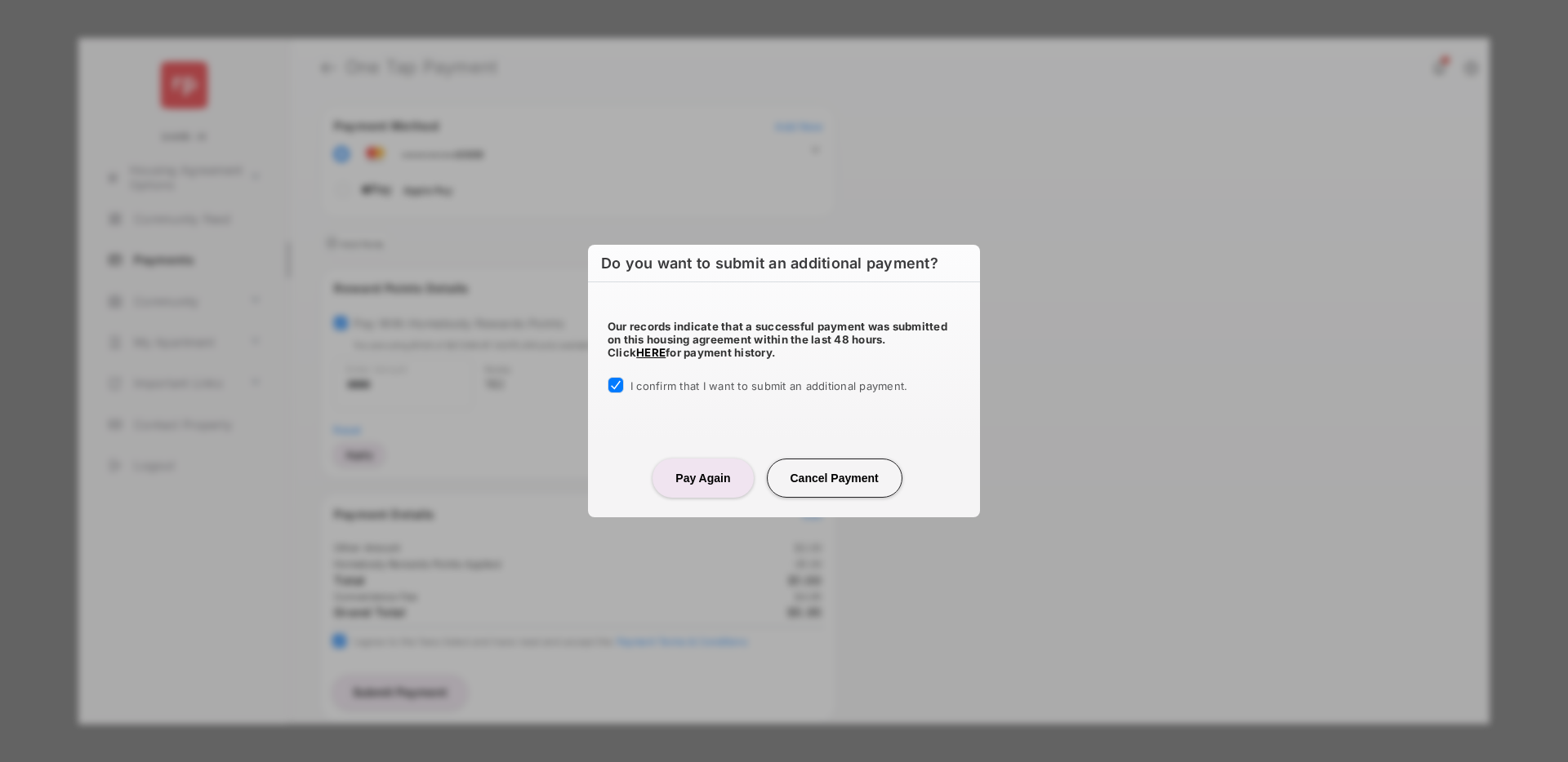
click at [695, 475] on button "Pay Again" at bounding box center [703, 478] width 100 height 40
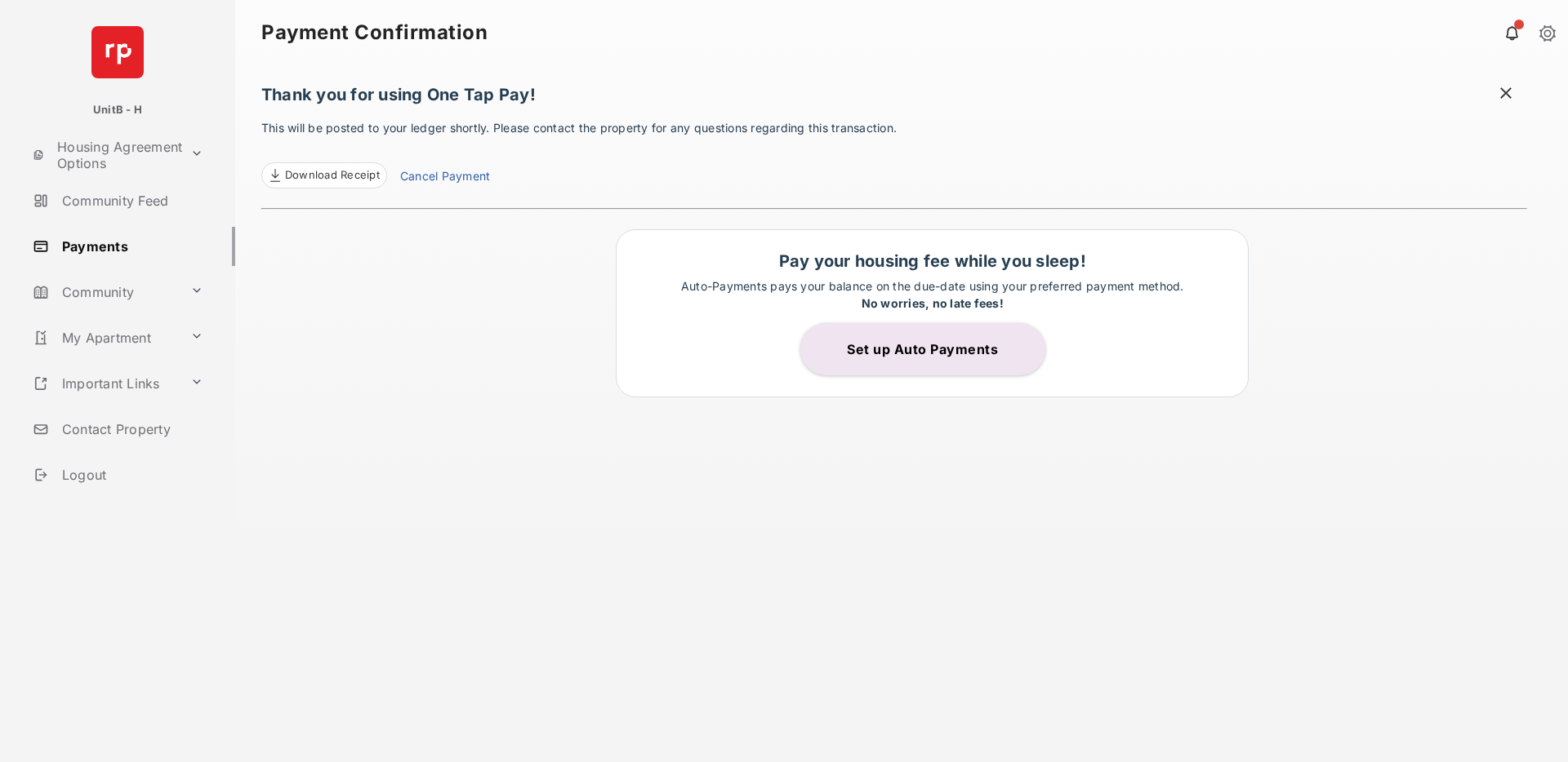
click at [466, 175] on link "Cancel Payment" at bounding box center [445, 178] width 90 height 21
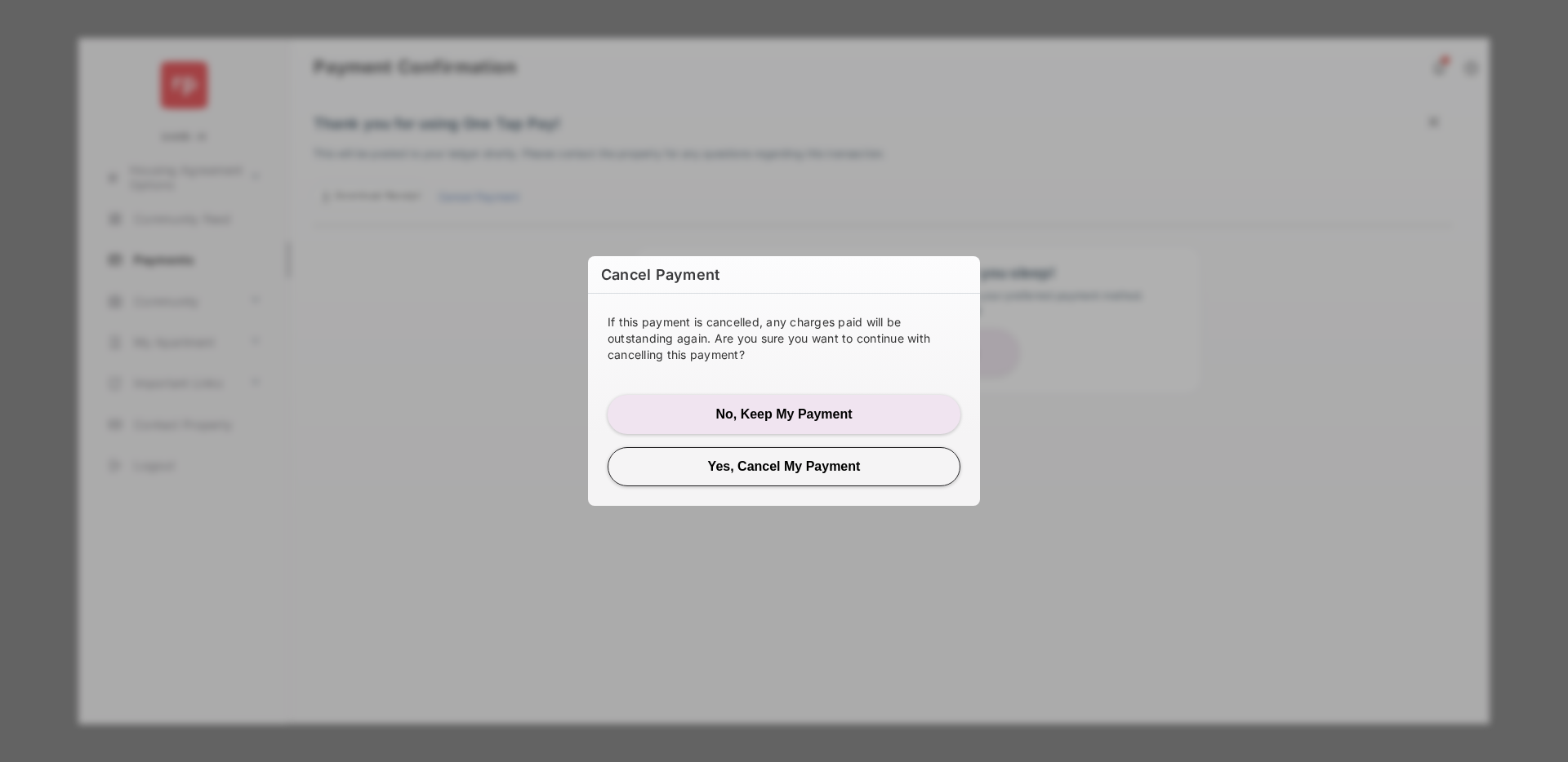
click at [775, 464] on button "Yes, Cancel My Payment" at bounding box center [784, 466] width 353 height 40
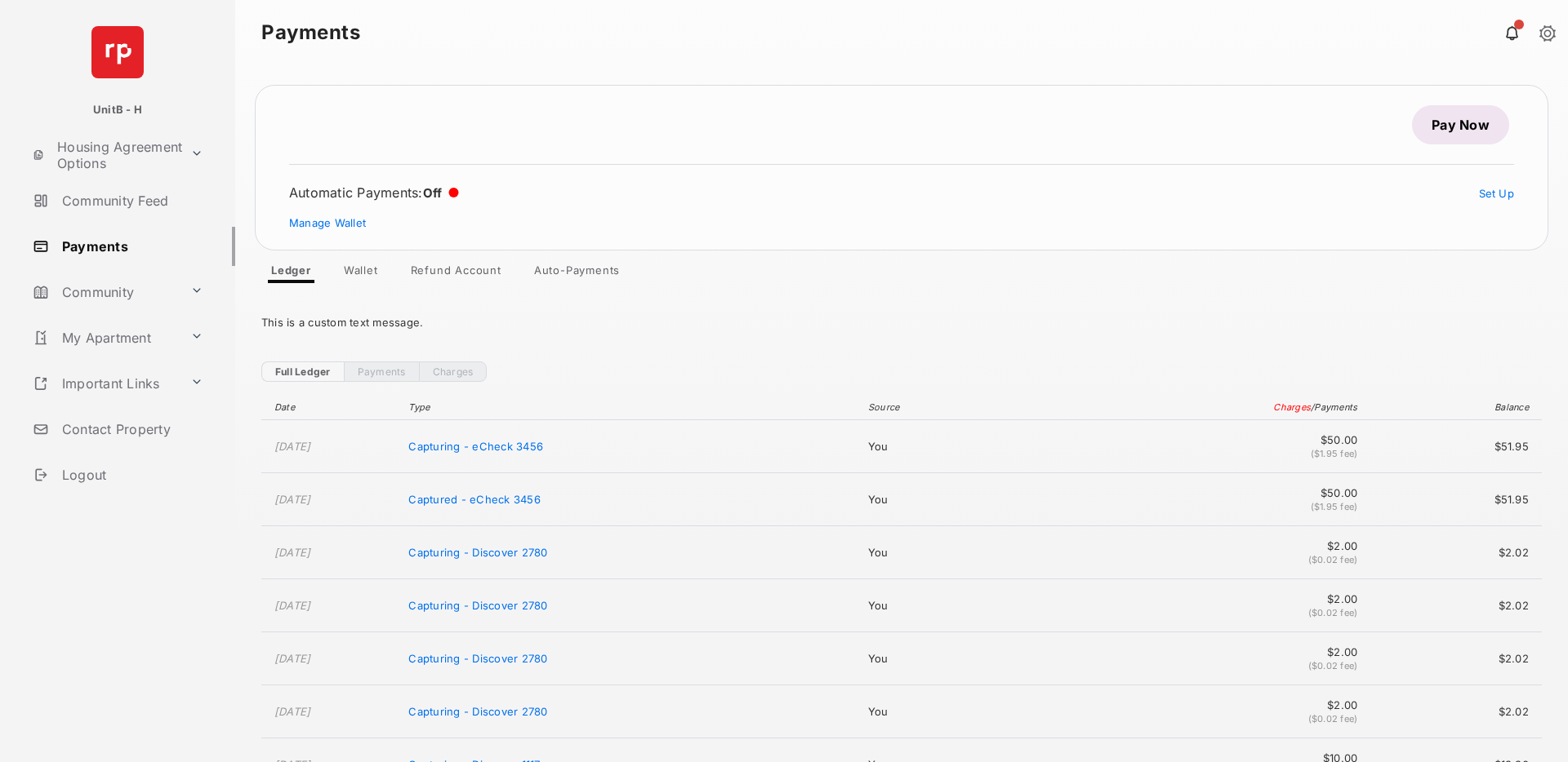
click at [1432, 127] on link "Pay Now" at bounding box center [1461, 125] width 97 height 40
